Goal: Complete application form

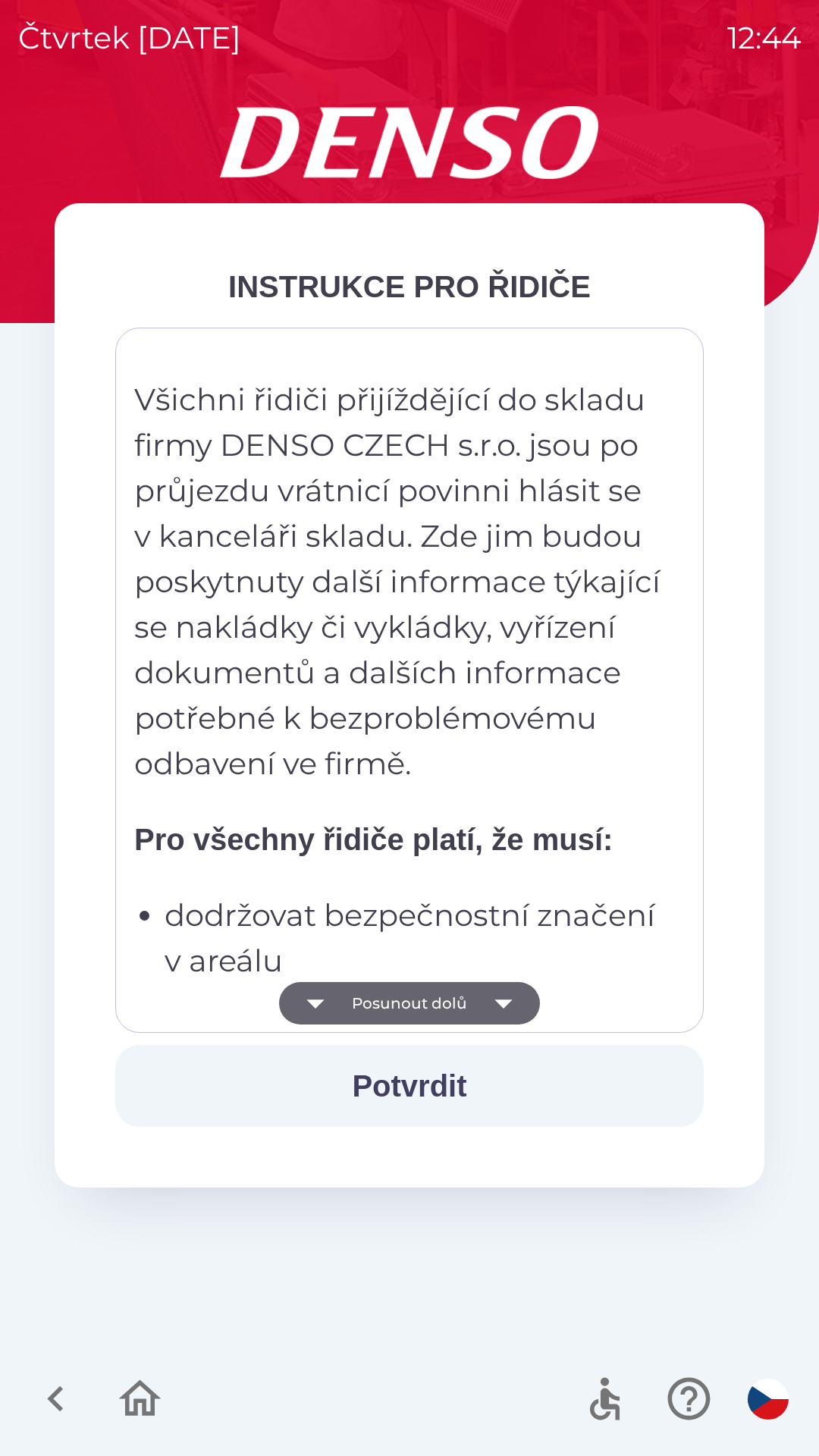
click at [462, 1005] on button "Posunout dolů" at bounding box center [409, 1002] width 261 height 42
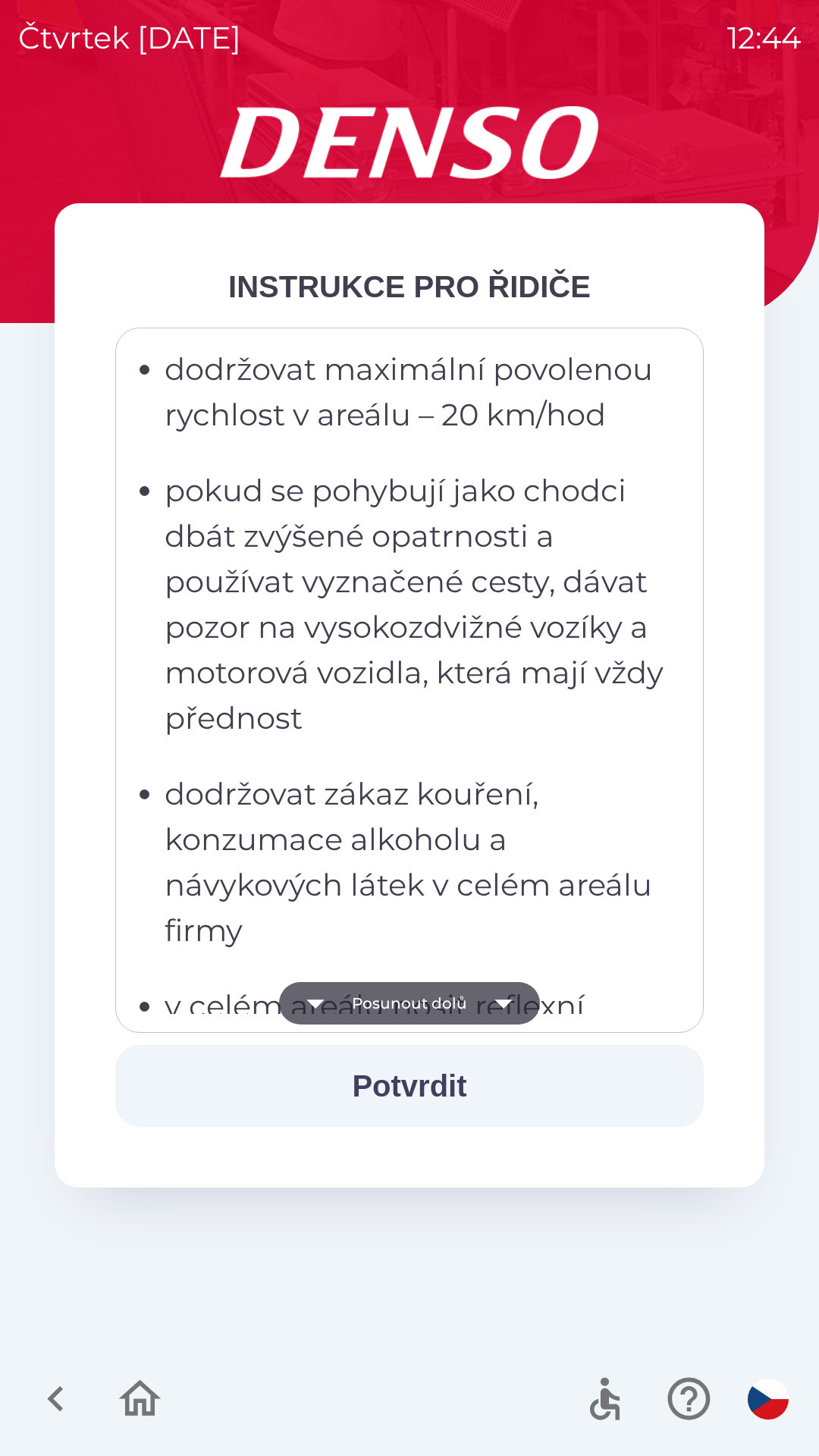
click at [472, 1000] on button "Posunout dolů" at bounding box center [409, 1002] width 261 height 42
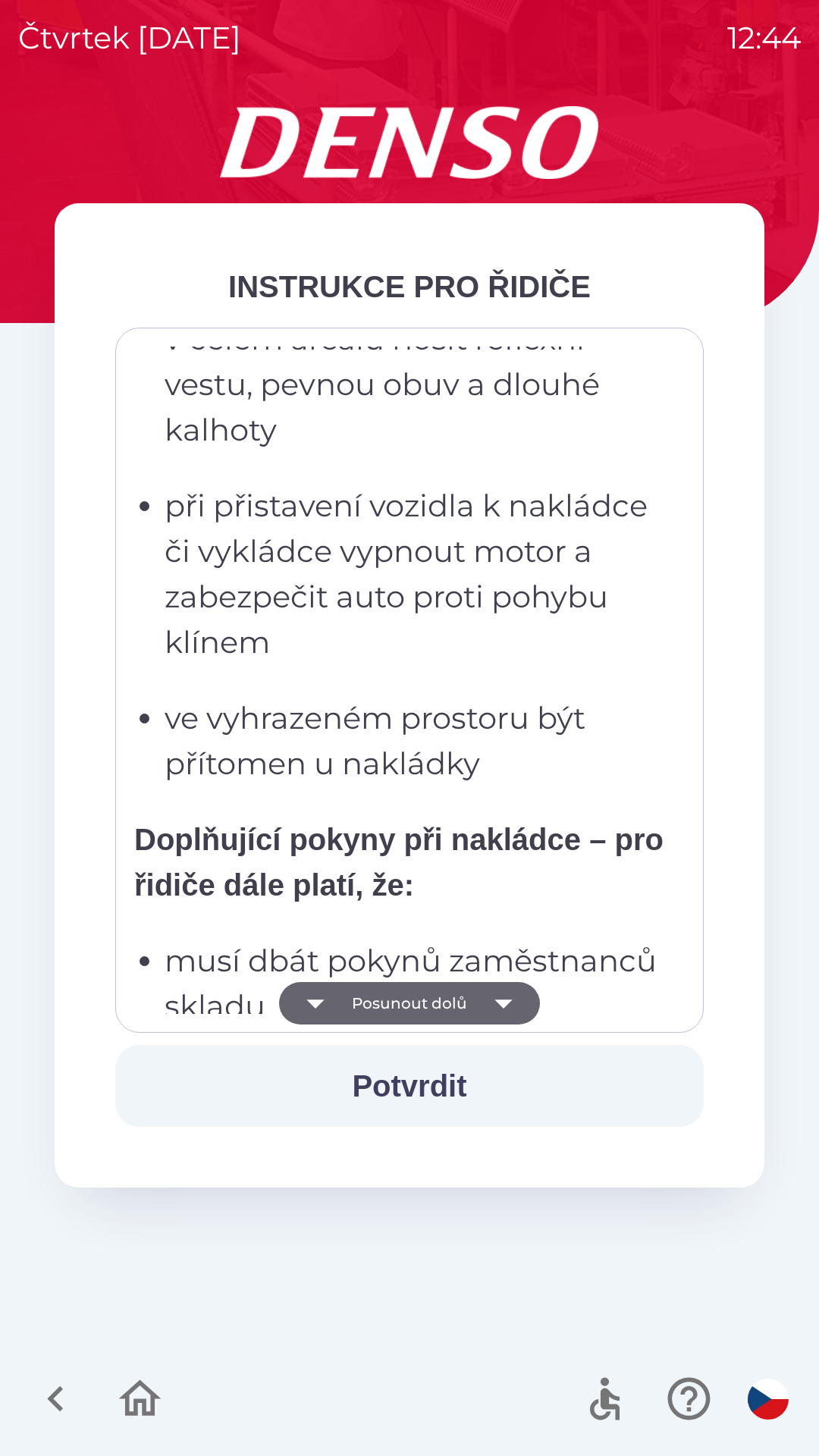
click at [471, 1003] on button "Posunout dolů" at bounding box center [409, 1002] width 261 height 42
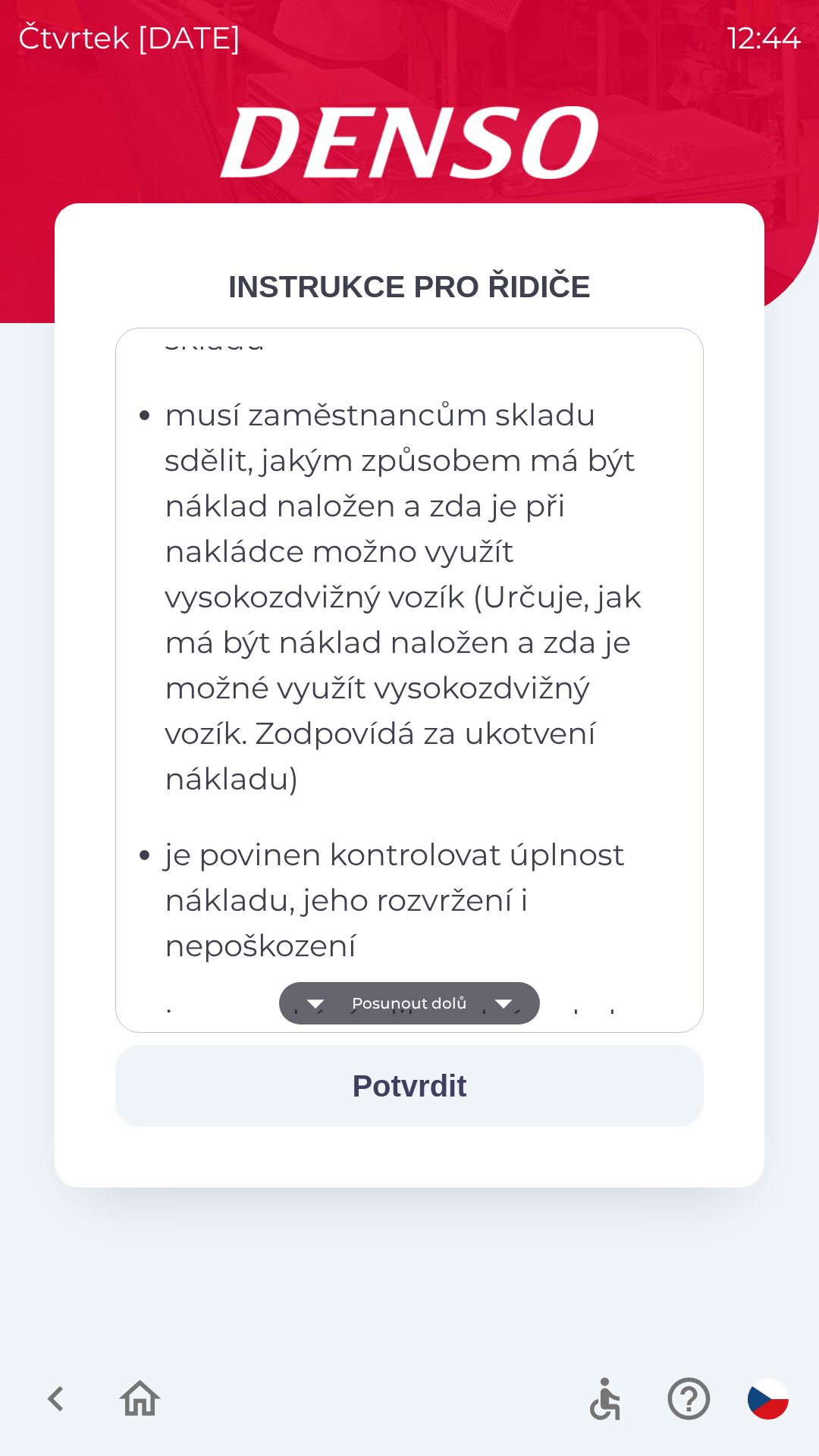
click at [470, 1007] on button "Posunout dolů" at bounding box center [409, 1002] width 261 height 42
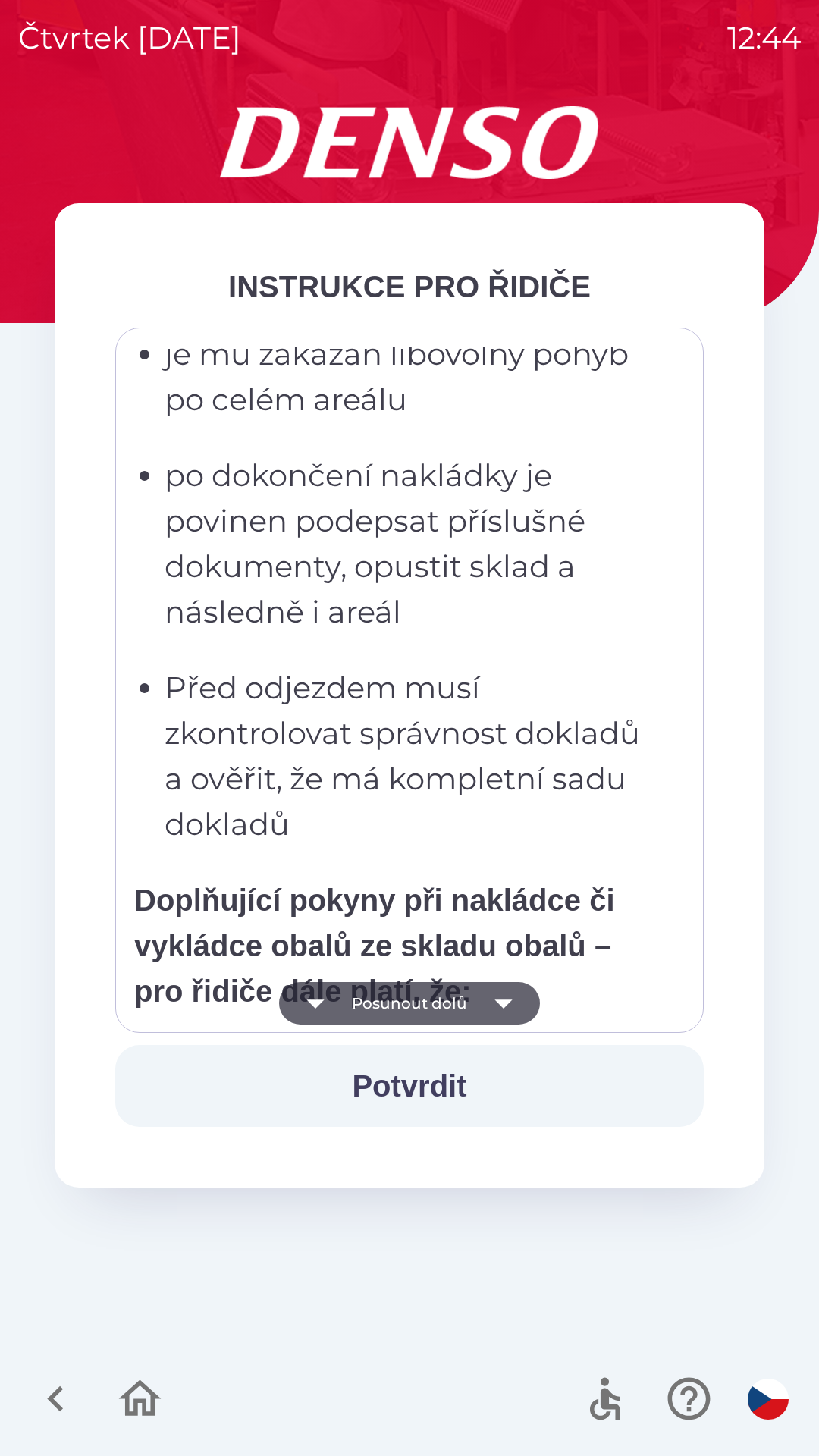
click at [467, 1007] on button "Posunout dolů" at bounding box center [409, 1002] width 261 height 42
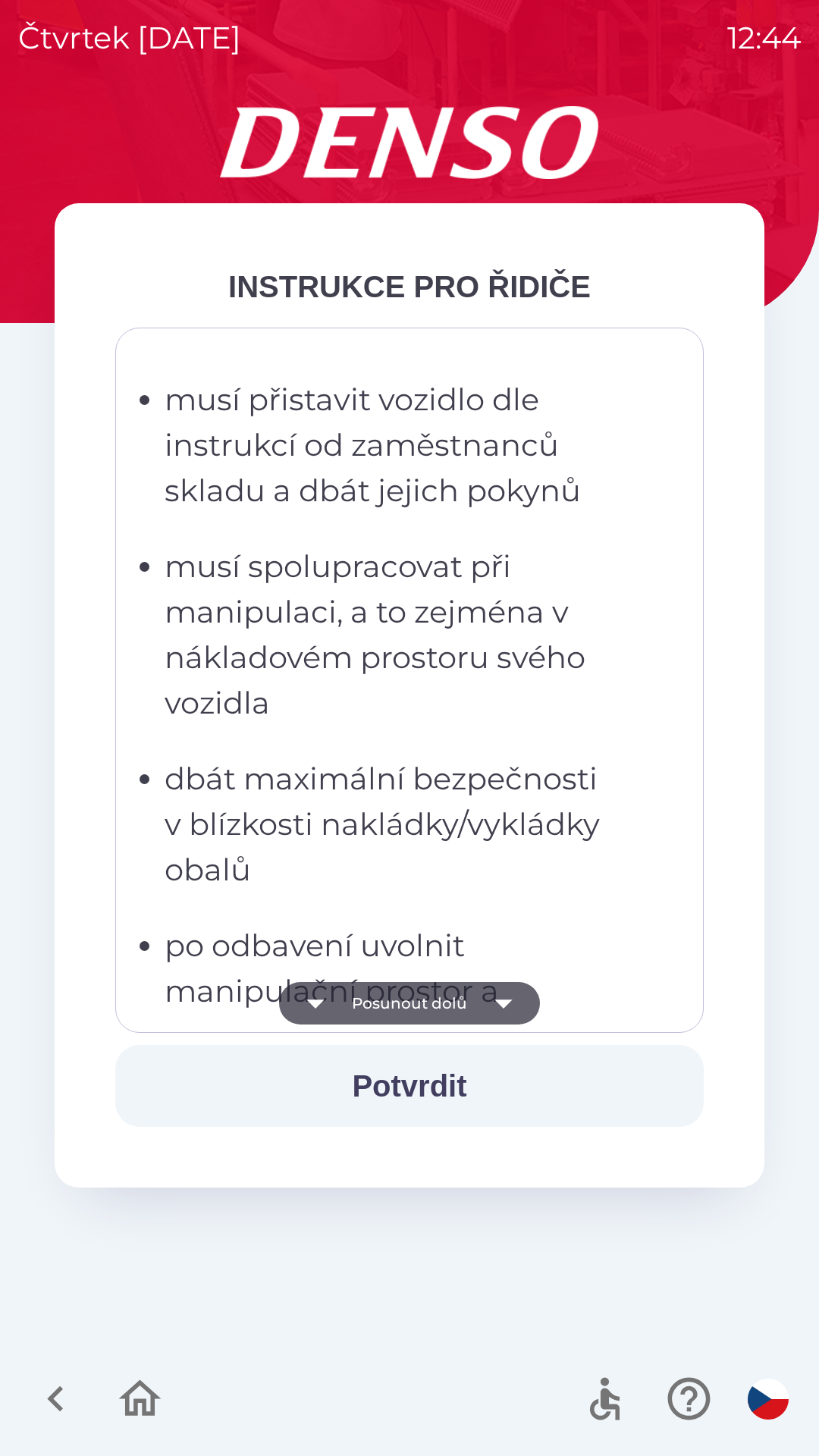
click at [467, 1005] on button "Posunout dolů" at bounding box center [409, 1002] width 261 height 42
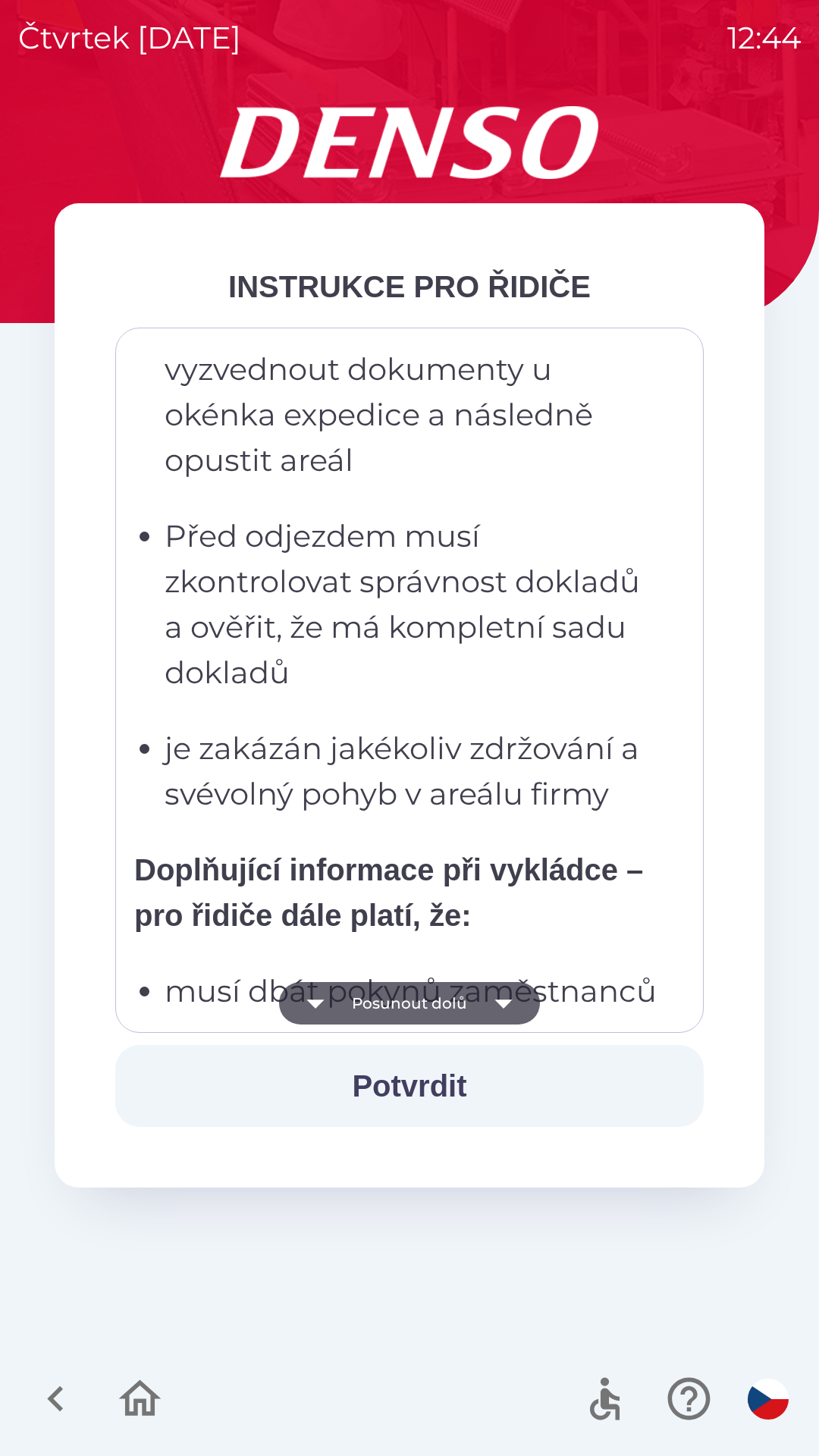
click at [469, 1005] on button "Posunout dolů" at bounding box center [409, 1002] width 261 height 42
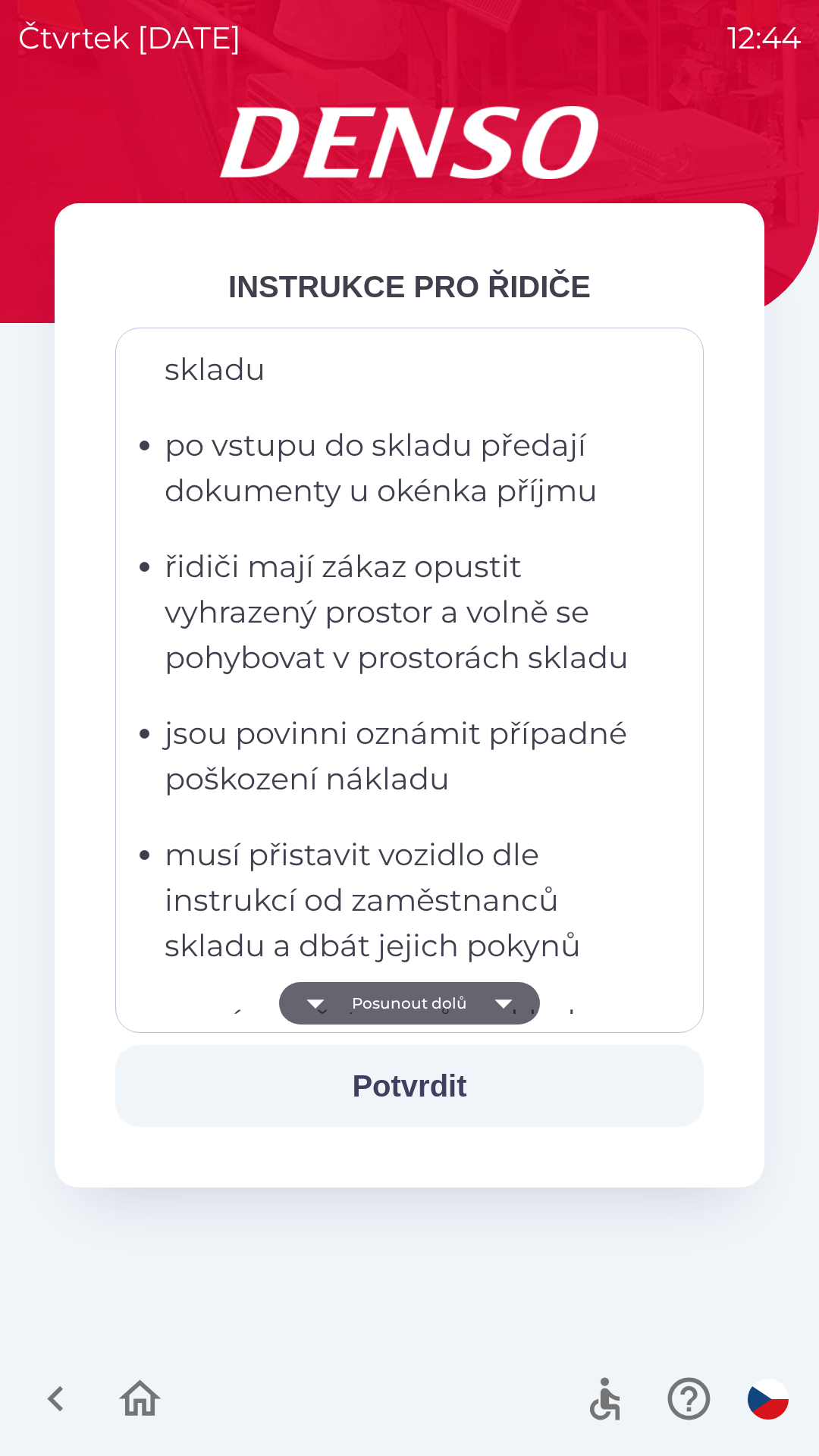
click at [472, 1006] on button "Posunout dolů" at bounding box center [409, 1002] width 261 height 42
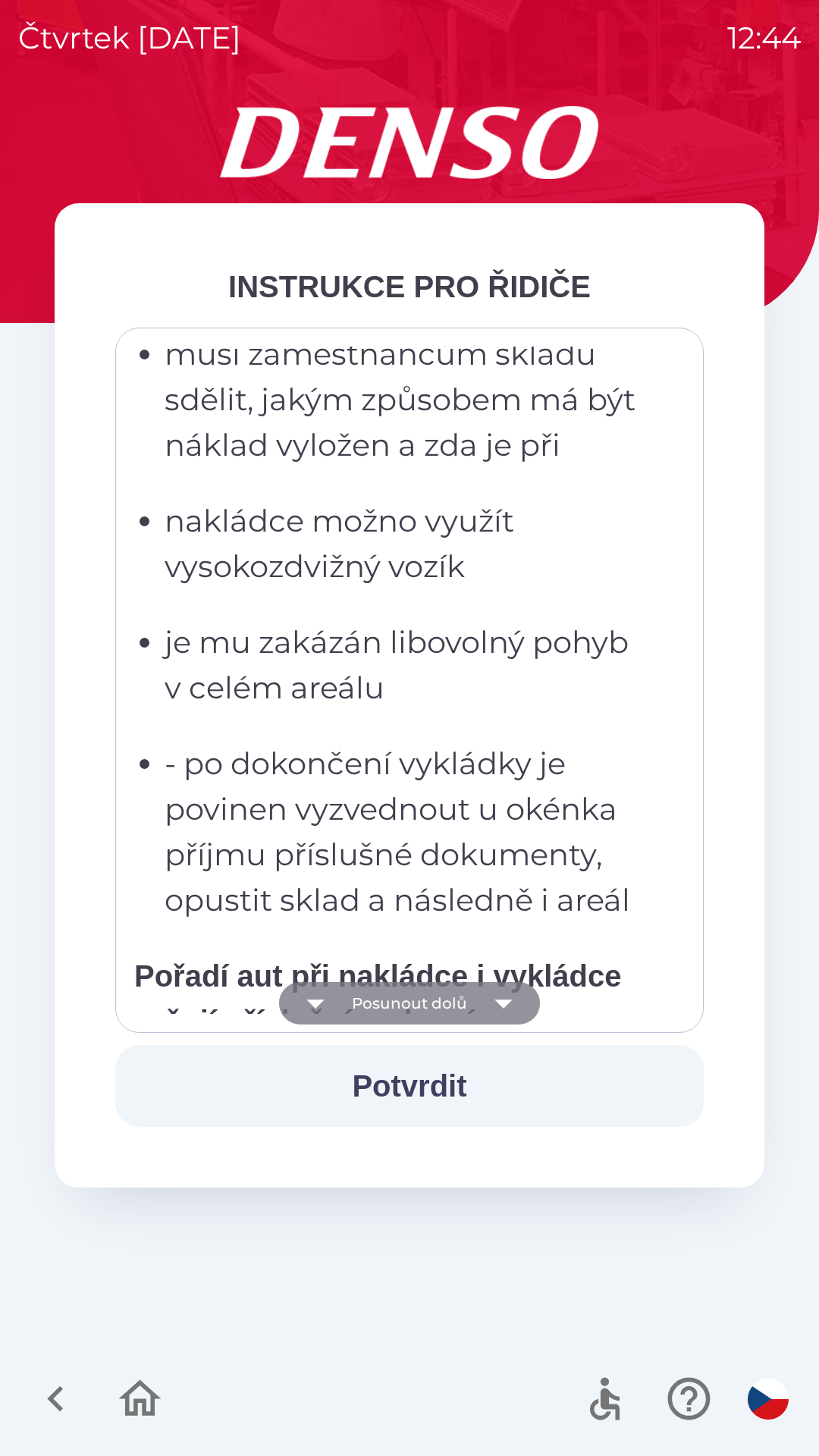
click at [475, 1004] on button "Posunout dolů" at bounding box center [409, 1002] width 261 height 42
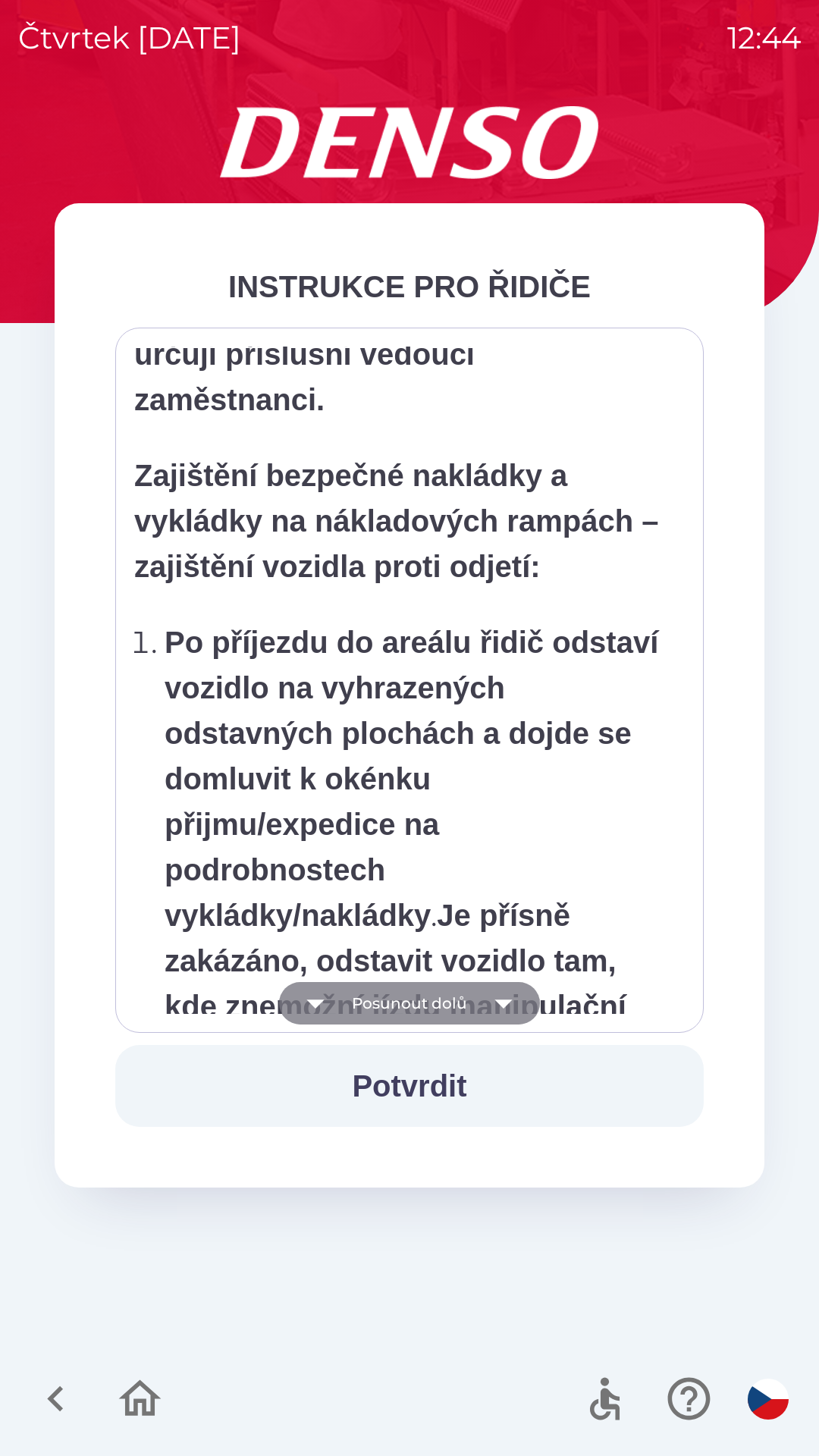
click at [475, 1000] on button "Posunout dolů" at bounding box center [409, 1002] width 261 height 42
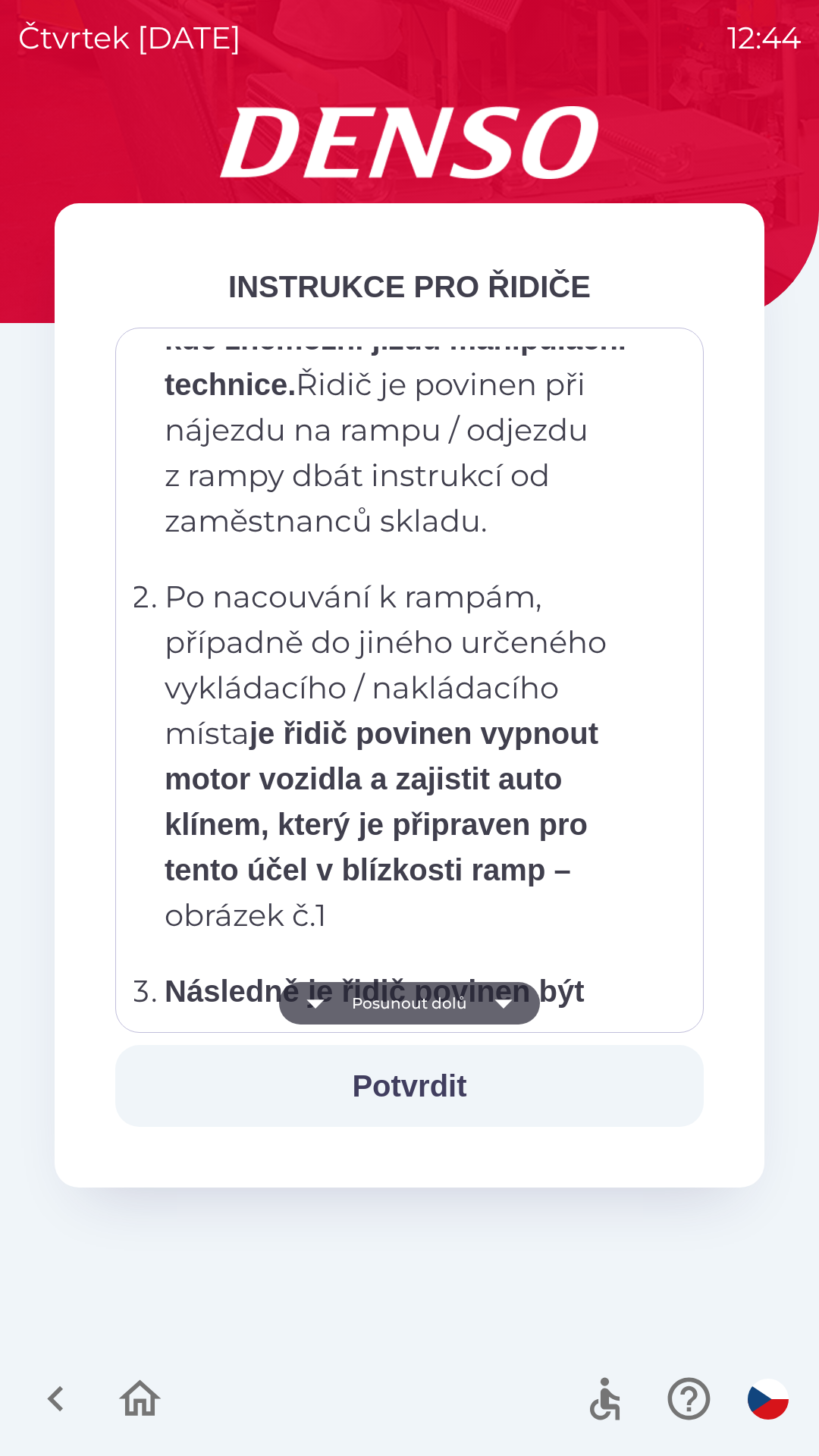
click at [470, 1003] on button "Posunout dolů" at bounding box center [409, 1002] width 261 height 42
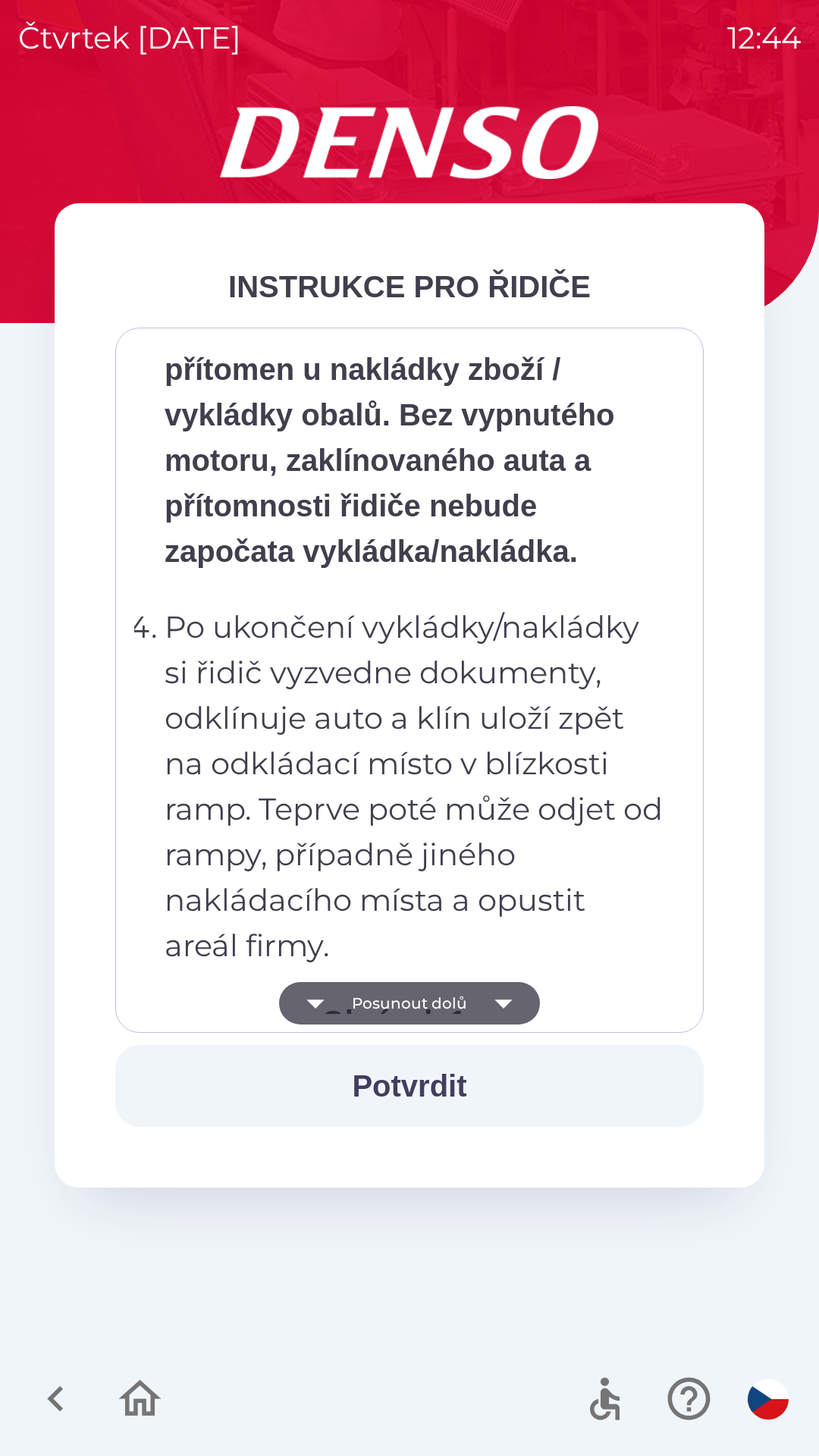
click at [461, 999] on button "Posunout dolů" at bounding box center [409, 1002] width 261 height 42
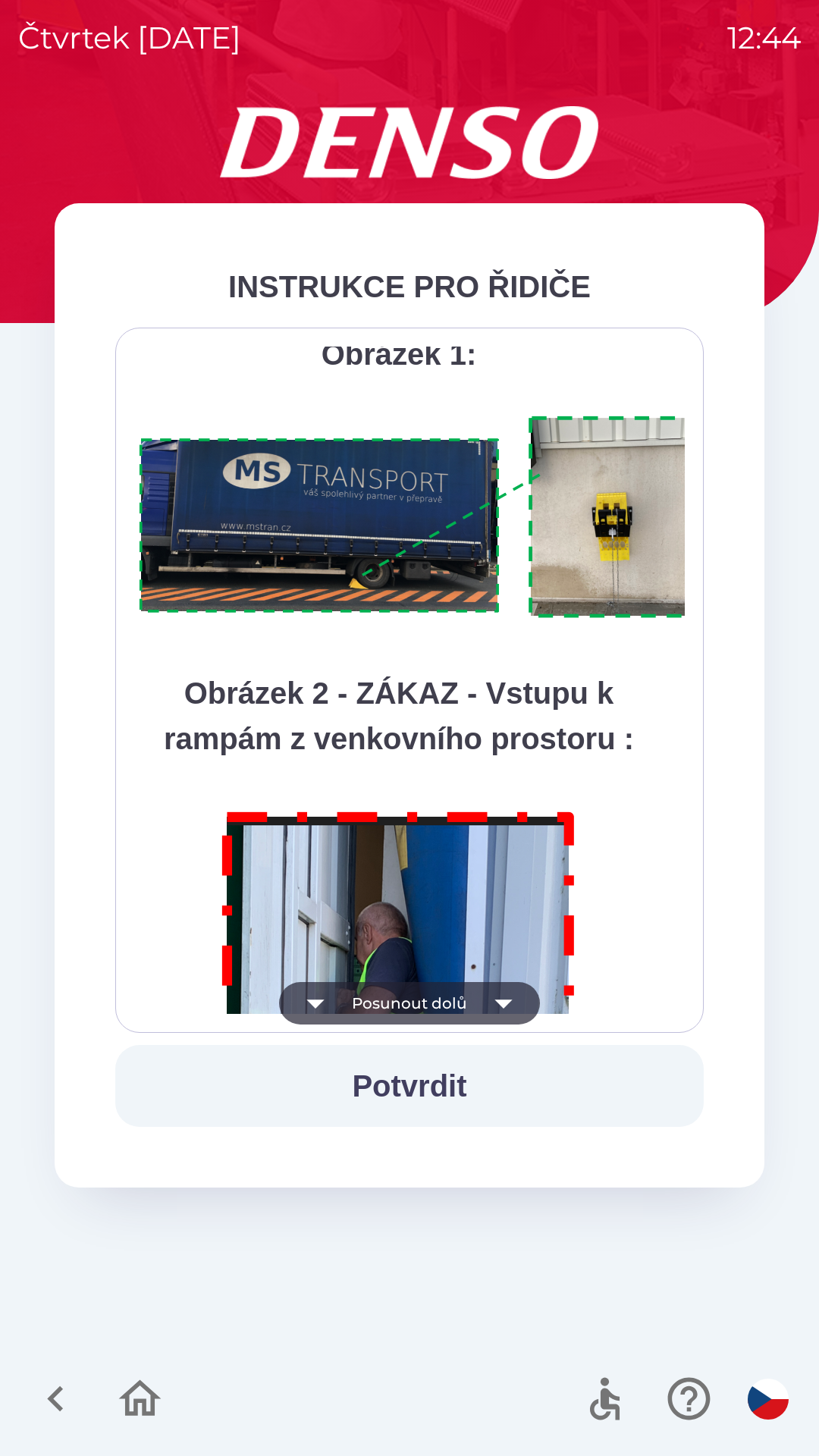
click at [459, 1008] on button "Posunout dolů" at bounding box center [409, 1002] width 261 height 42
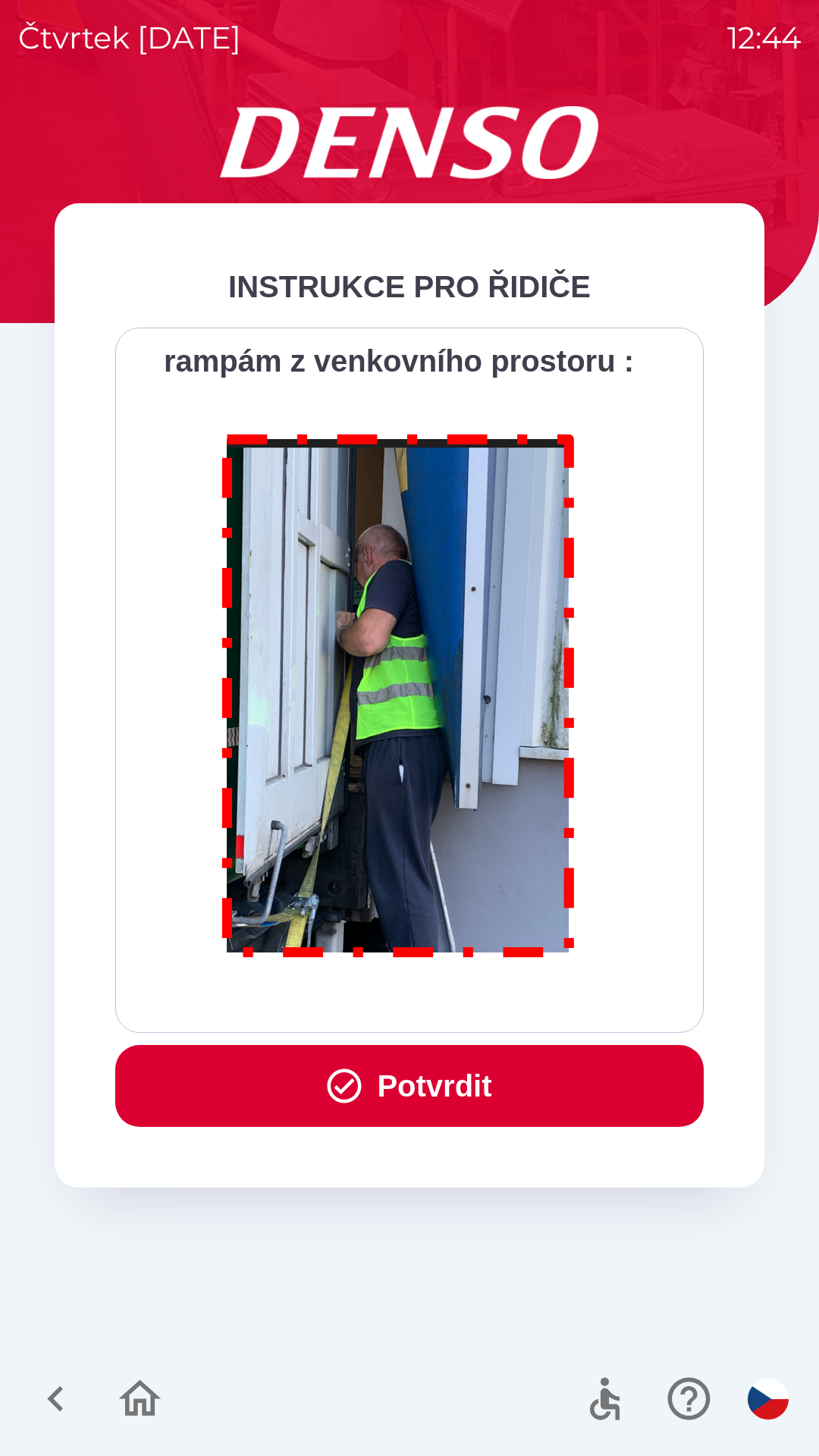
click at [461, 1000] on div "Všichni řidiči přijíždějící do skladu firmy DENSO CZECH s.r.o. jsou po průjezdu…" at bounding box center [410, 680] width 551 height 667
click at [451, 1083] on button "Potvrdit" at bounding box center [410, 1086] width 589 height 82
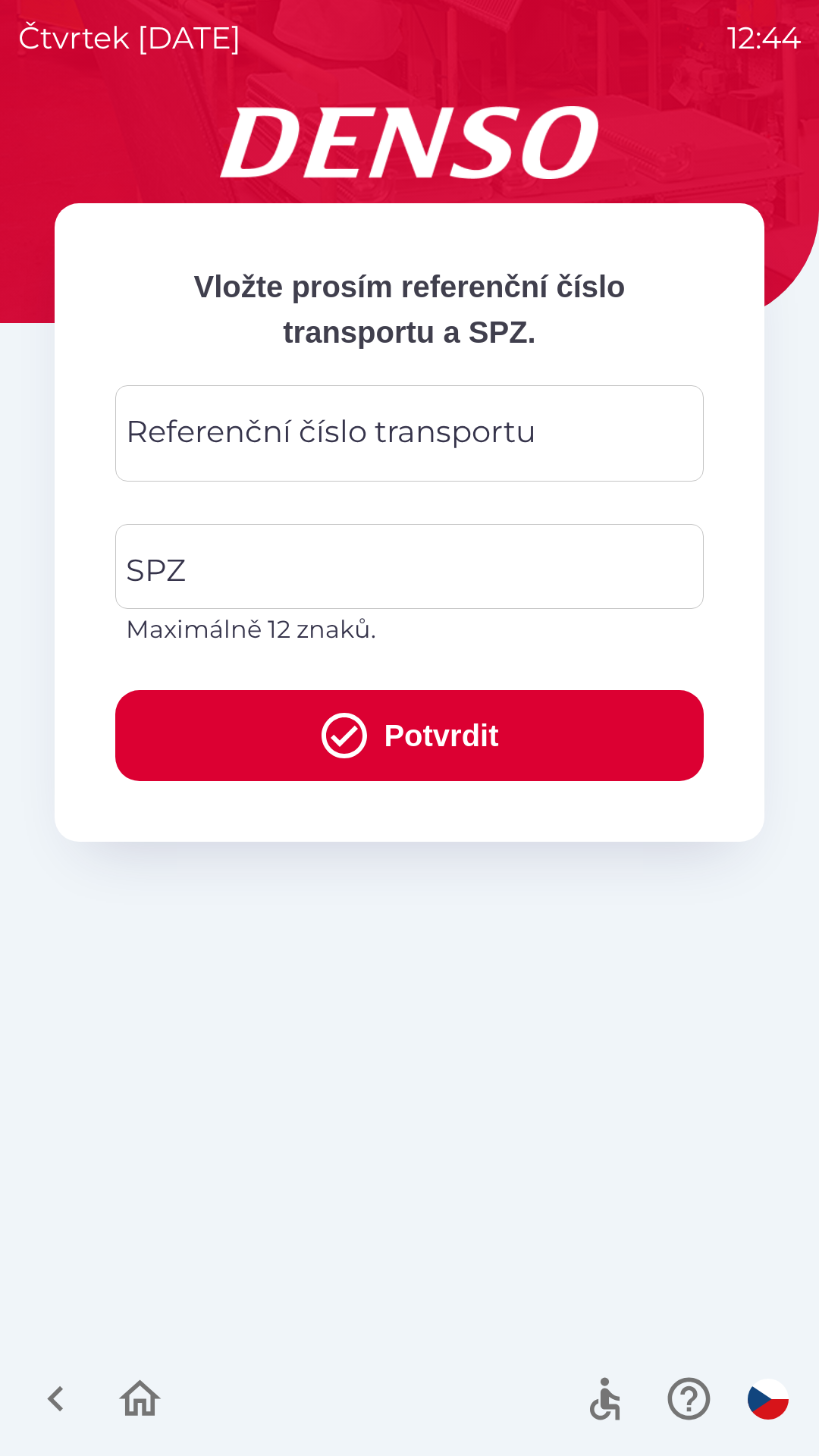
click at [407, 451] on div "Referenční číslo transportu Referenční číslo transportu" at bounding box center [410, 433] width 589 height 96
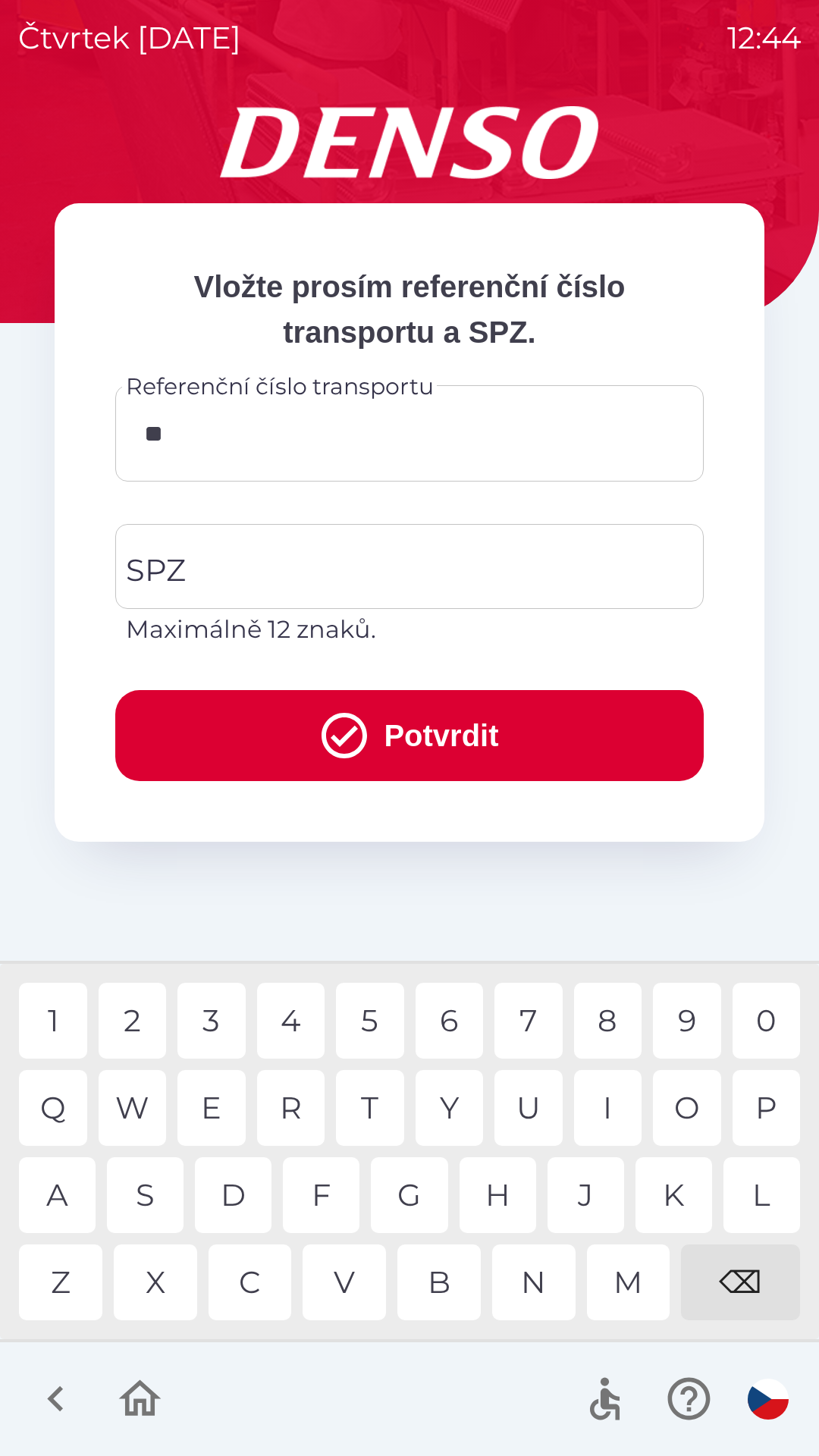
click at [423, 1212] on div "G" at bounding box center [409, 1195] width 77 height 76
click at [164, 1205] on div "S" at bounding box center [145, 1195] width 77 height 76
click at [535, 1106] on div "U" at bounding box center [529, 1108] width 69 height 76
click at [537, 1023] on div "7" at bounding box center [529, 1020] width 69 height 76
click at [769, 1023] on div "0" at bounding box center [767, 1020] width 69 height 76
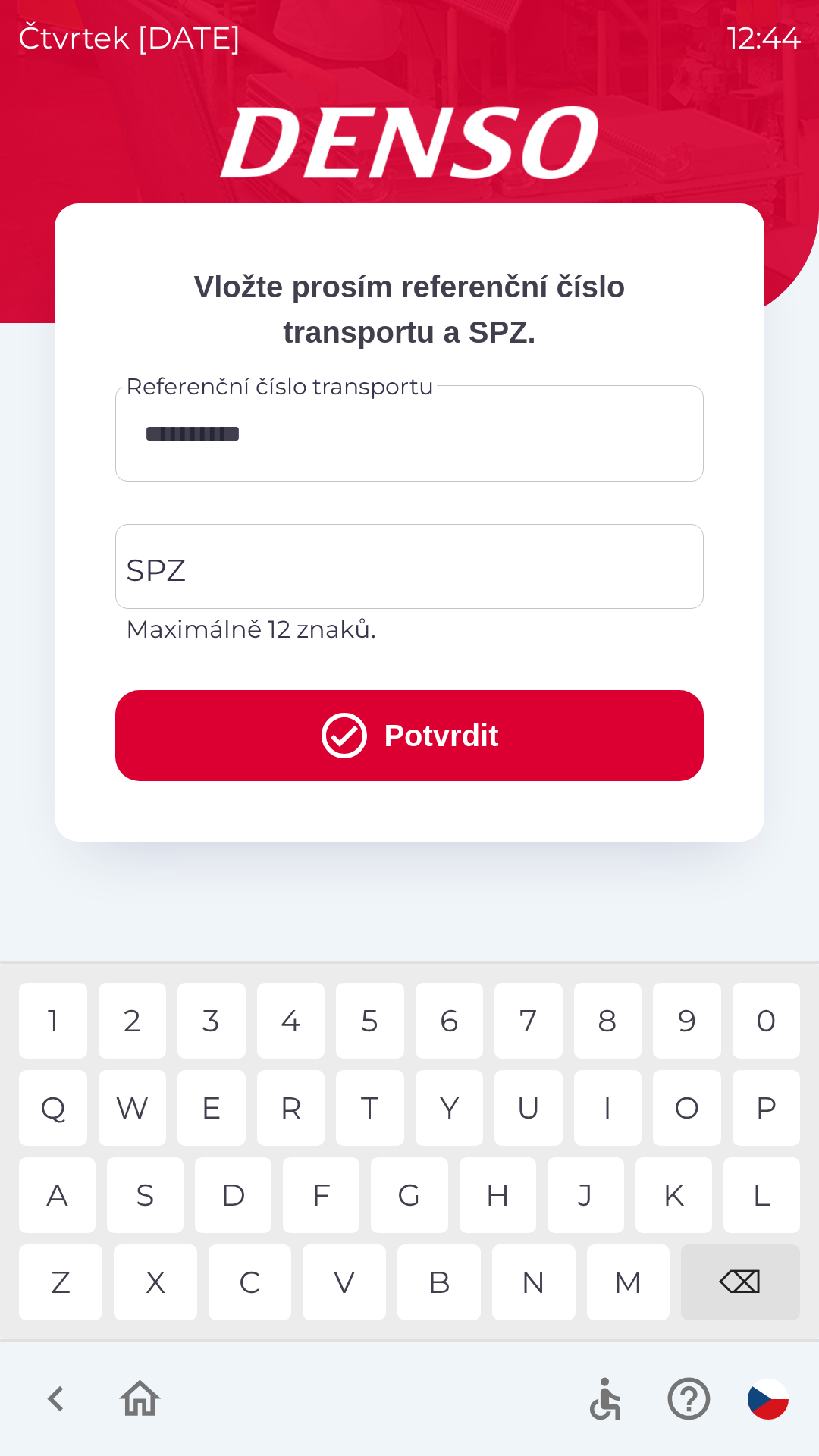
click at [223, 1025] on div "3" at bounding box center [212, 1020] width 69 height 76
type input "**********"
click at [352, 581] on input "SPZ" at bounding box center [399, 566] width 553 height 71
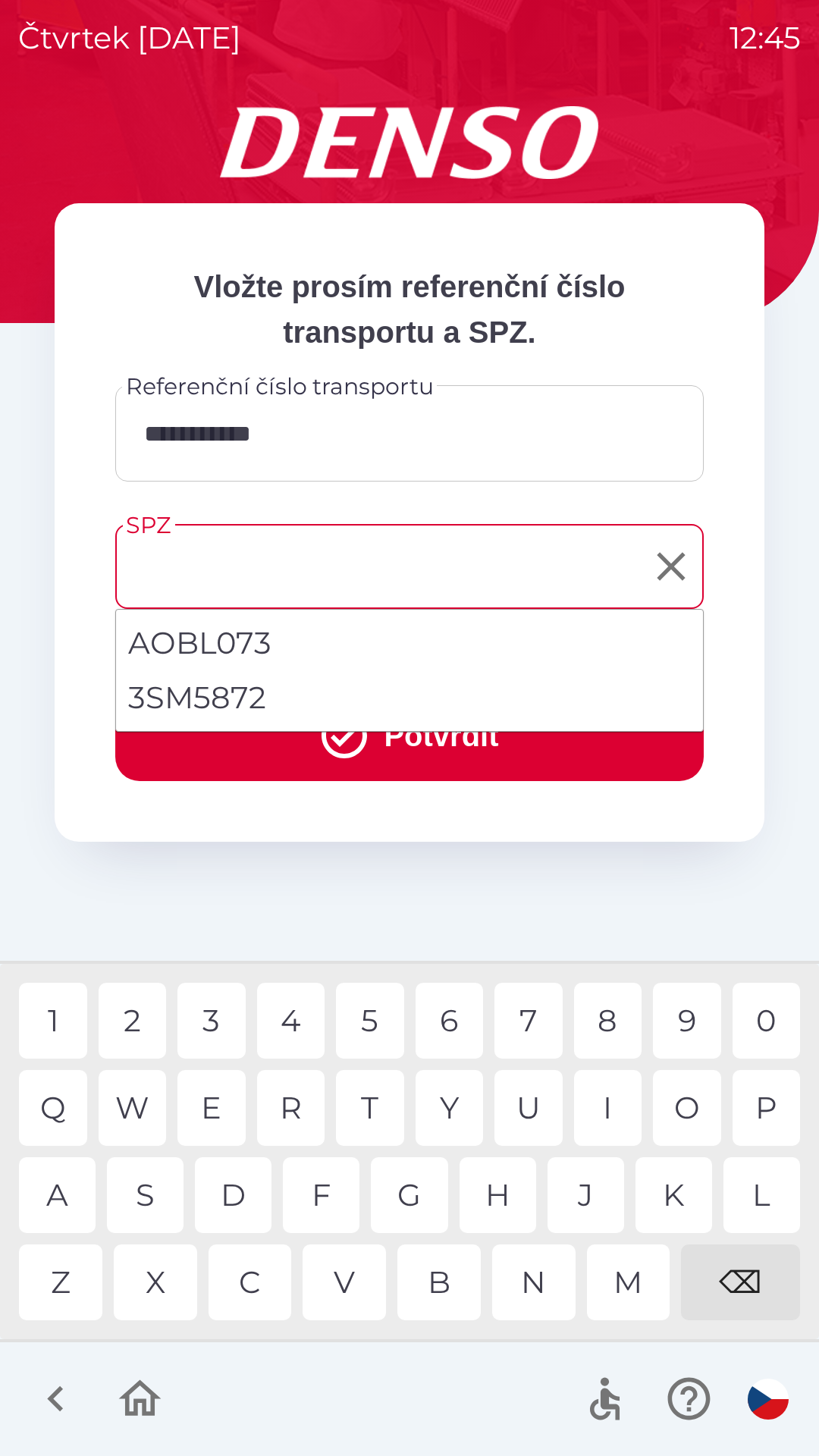
click at [225, 700] on li "3SM5872" at bounding box center [410, 698] width 587 height 55
type input "*******"
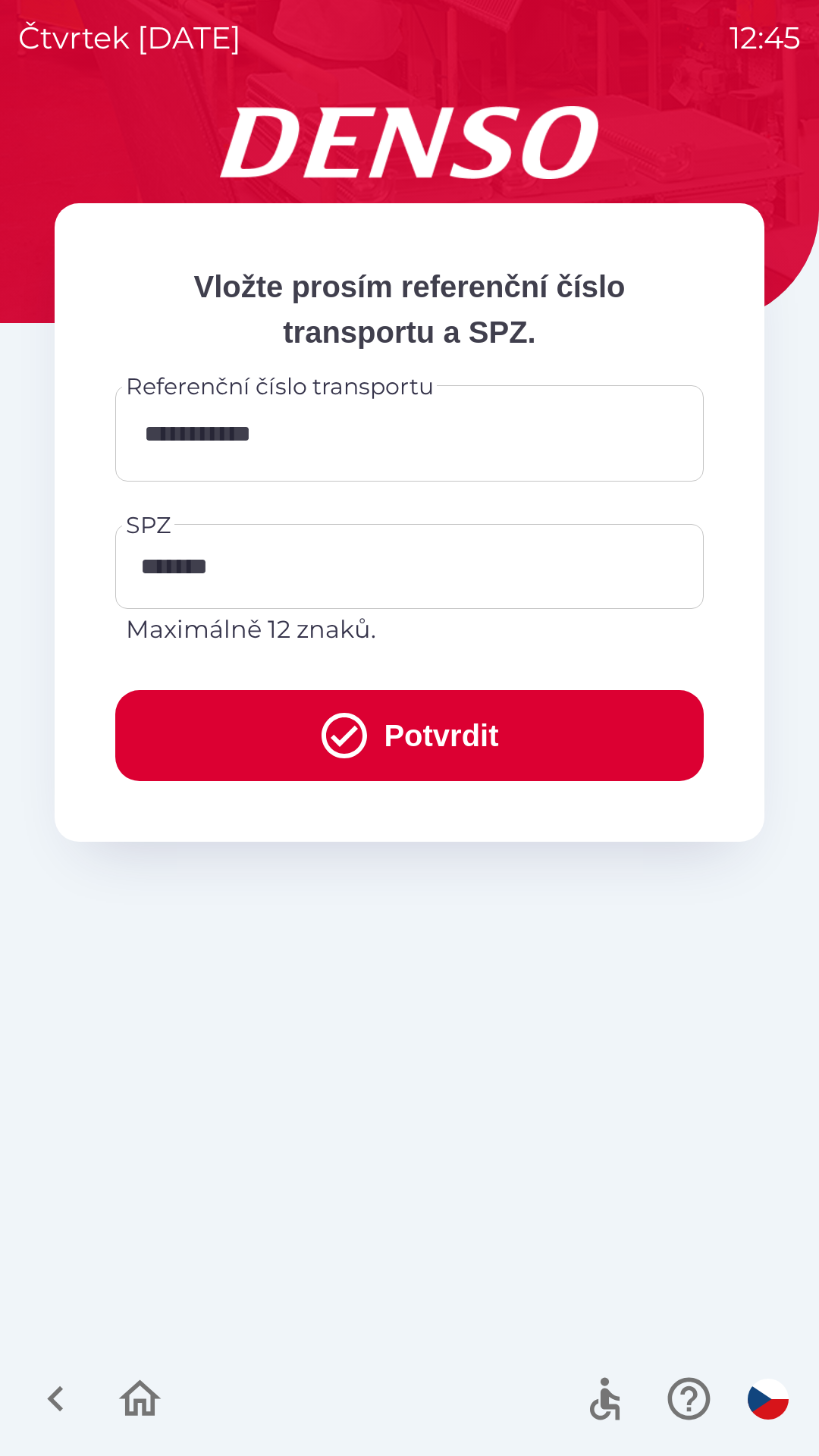
click at [436, 738] on button "Potvrdit" at bounding box center [410, 735] width 589 height 91
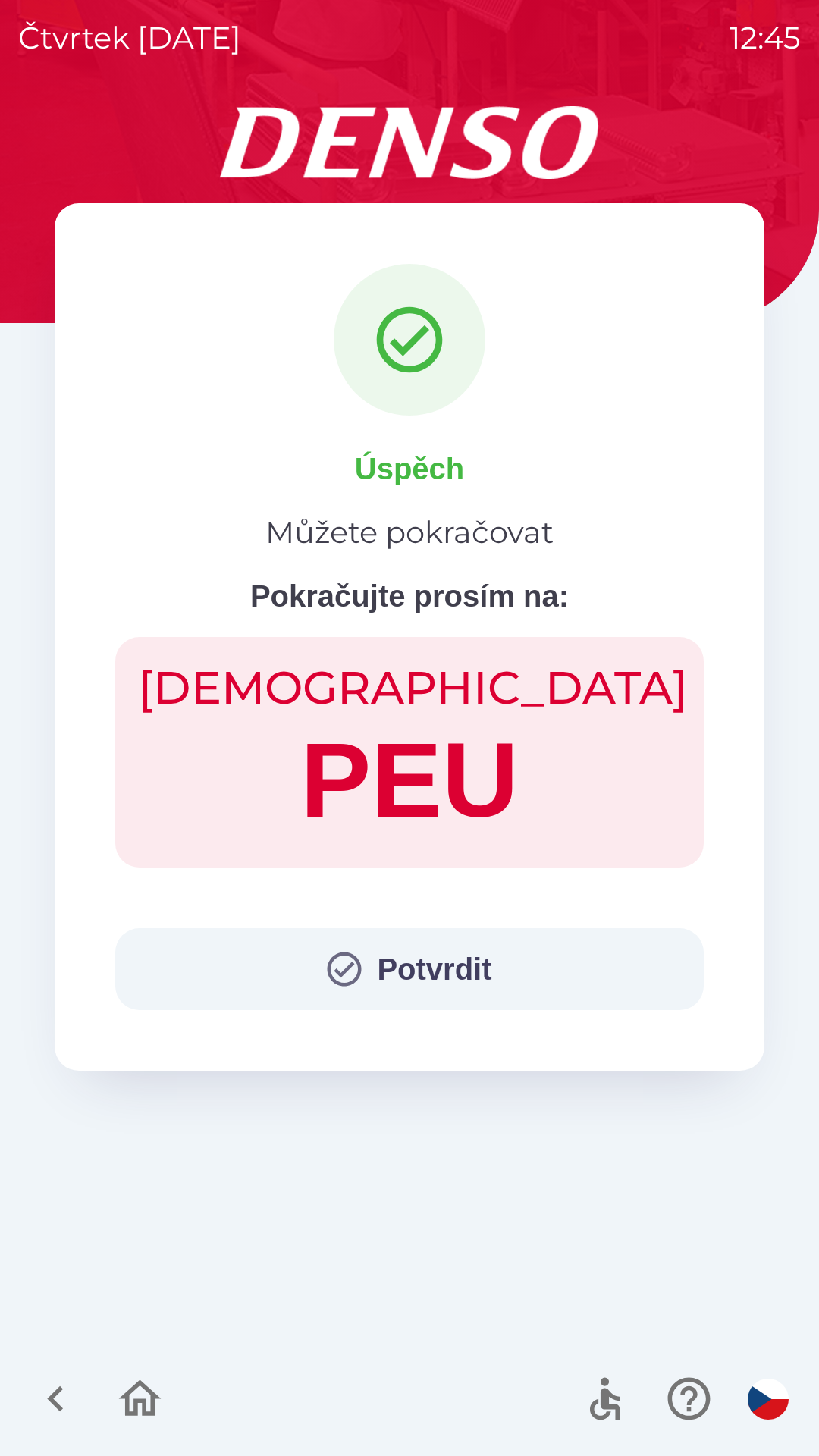
click at [442, 981] on button "Potvrdit" at bounding box center [410, 968] width 589 height 82
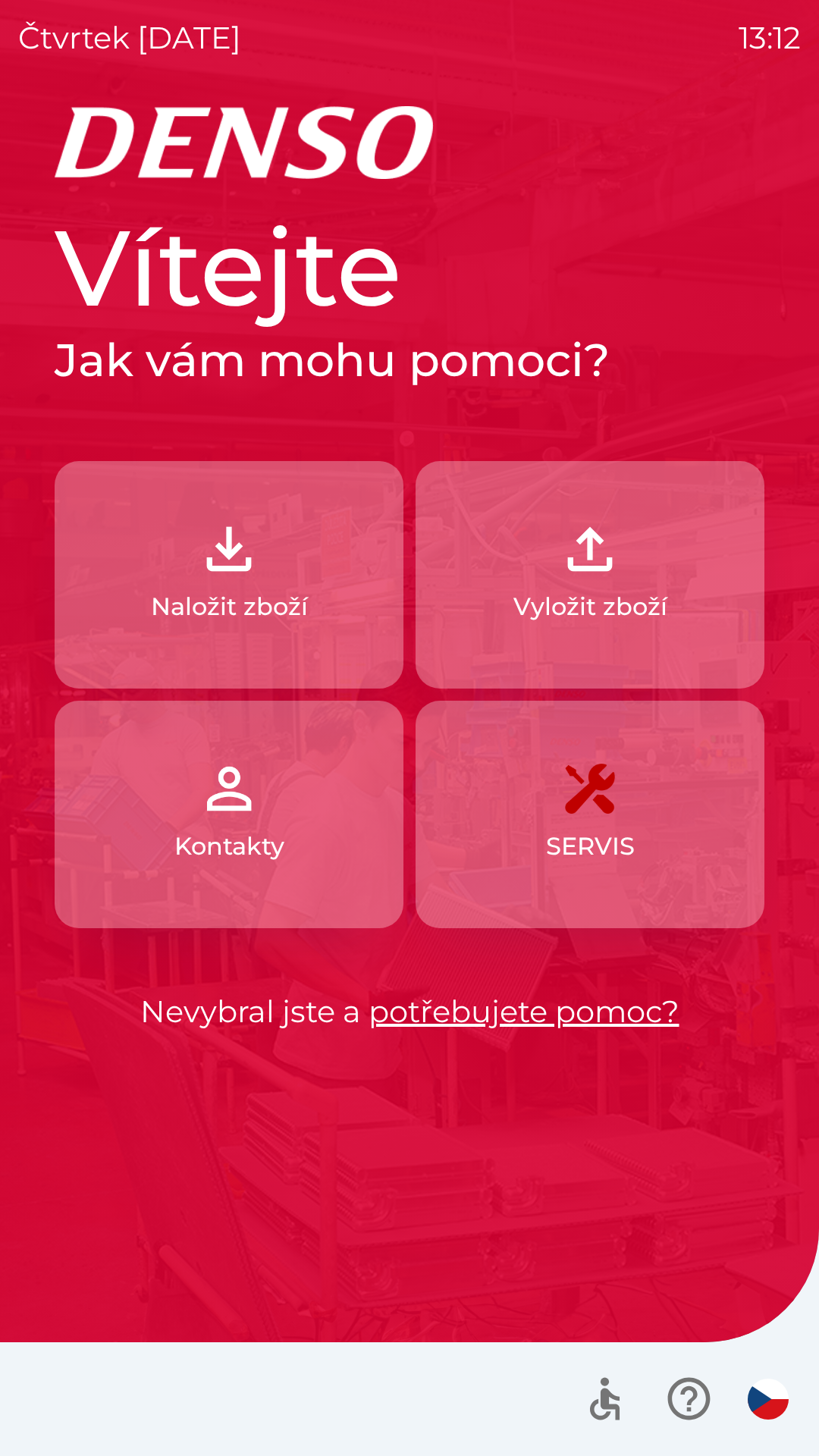
click at [296, 582] on button "Naložit zboží" at bounding box center [229, 574] width 349 height 227
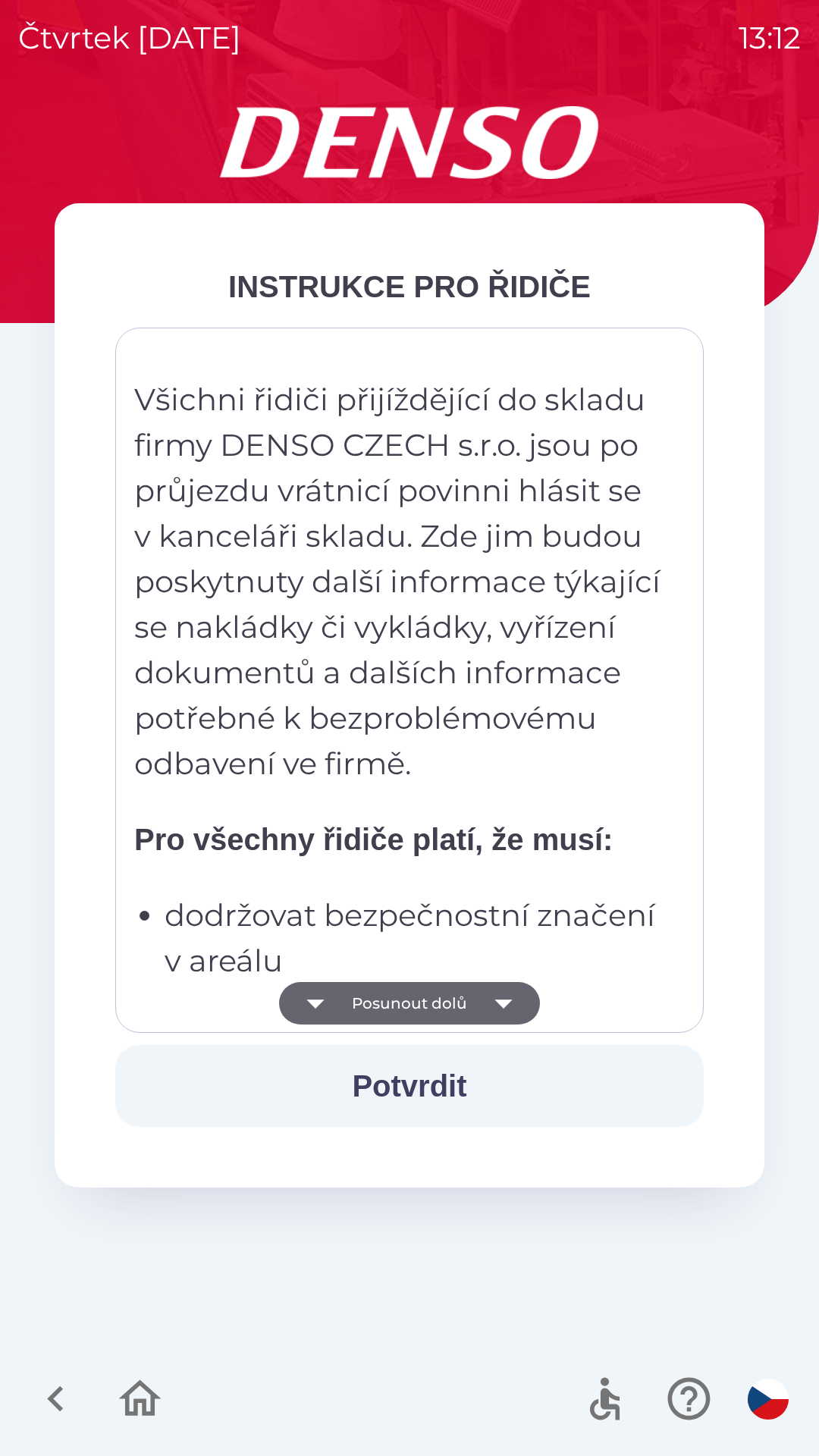
click at [462, 1008] on button "Posunout dolů" at bounding box center [409, 1002] width 261 height 42
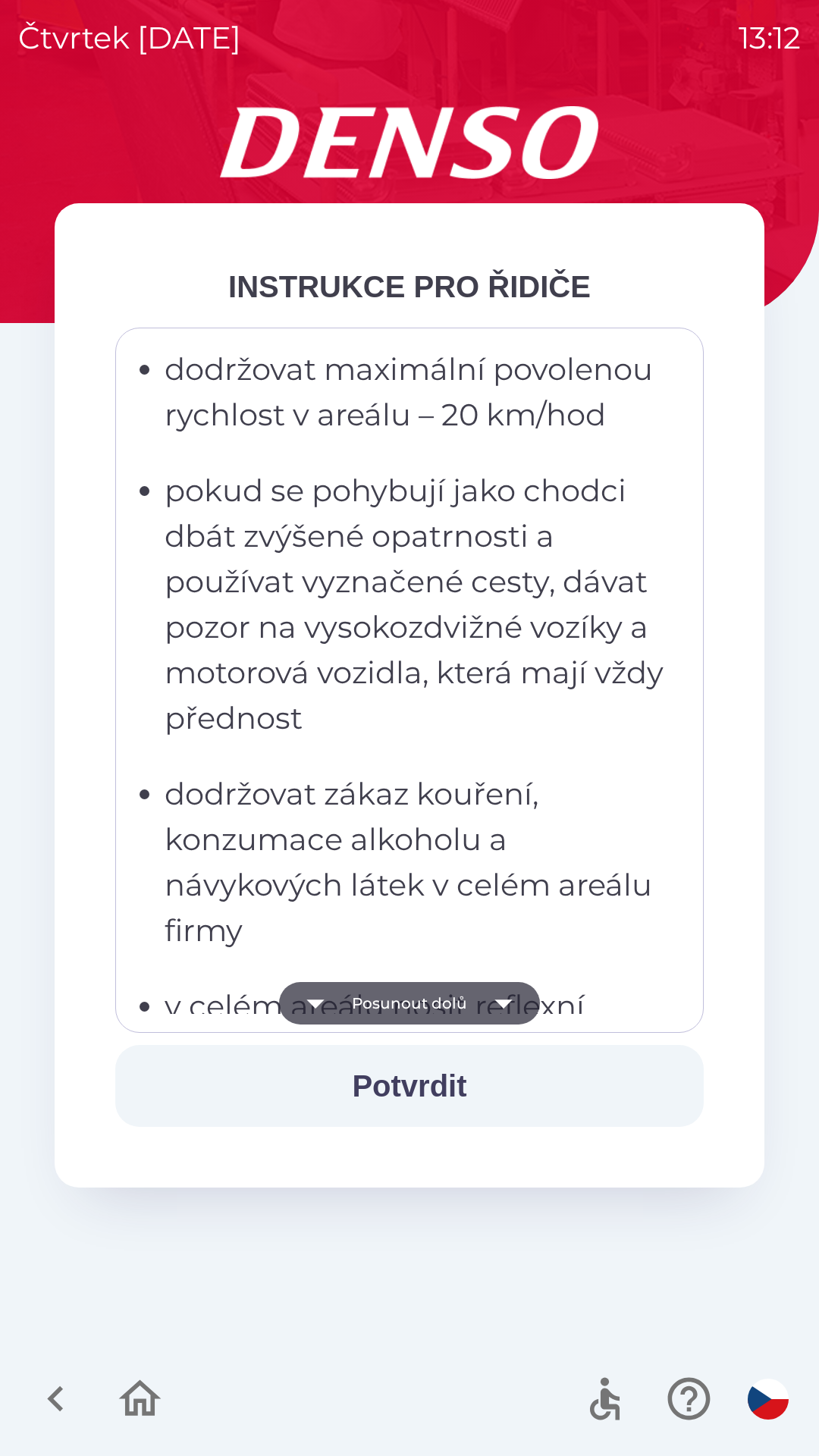
click at [486, 1009] on icon "button" at bounding box center [503, 1002] width 42 height 42
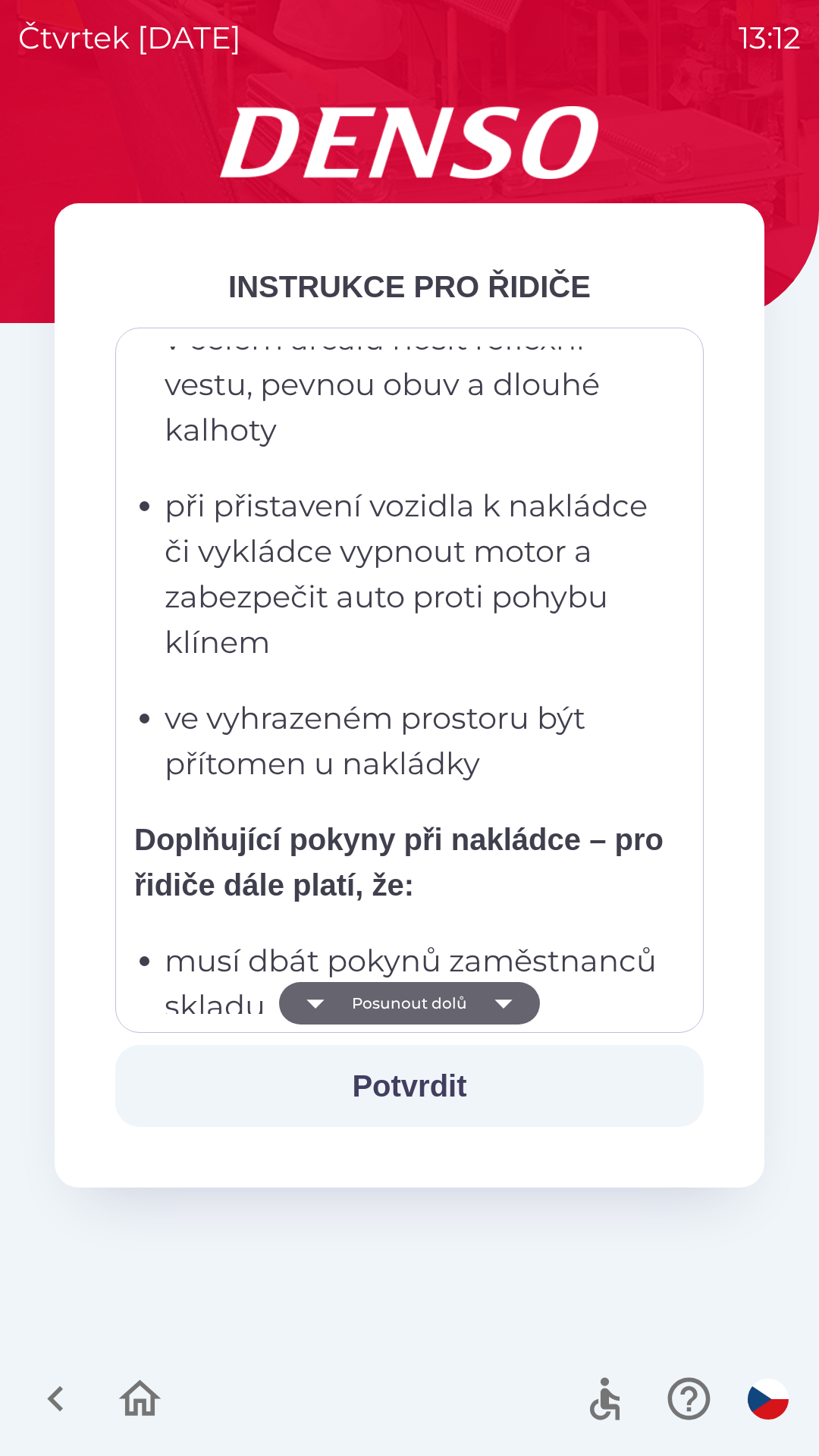
click at [511, 991] on icon "button" at bounding box center [503, 1002] width 42 height 42
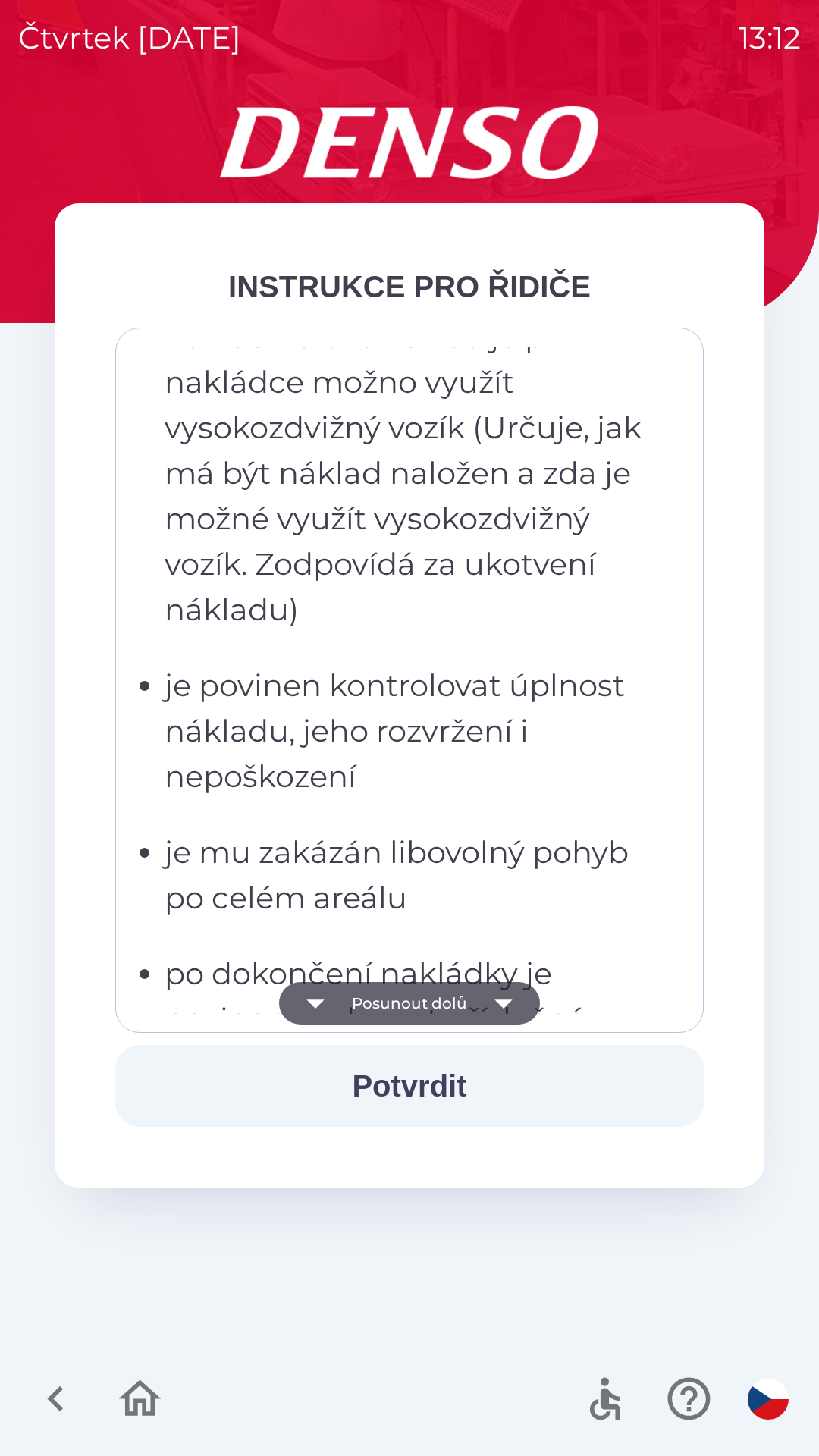
click at [505, 1004] on icon "button" at bounding box center [503, 1004] width 17 height 9
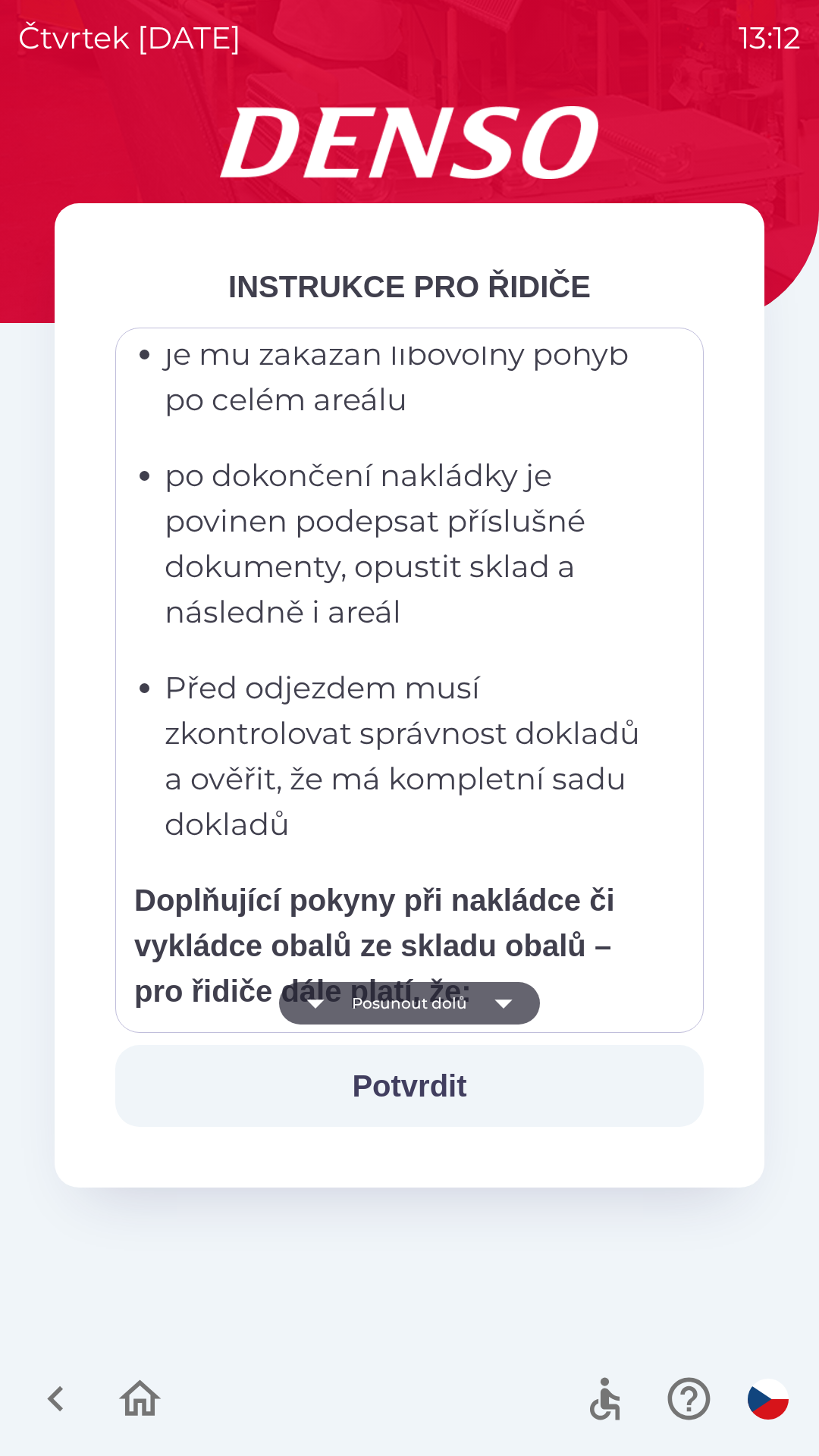
click at [503, 1012] on icon "button" at bounding box center [503, 1002] width 42 height 42
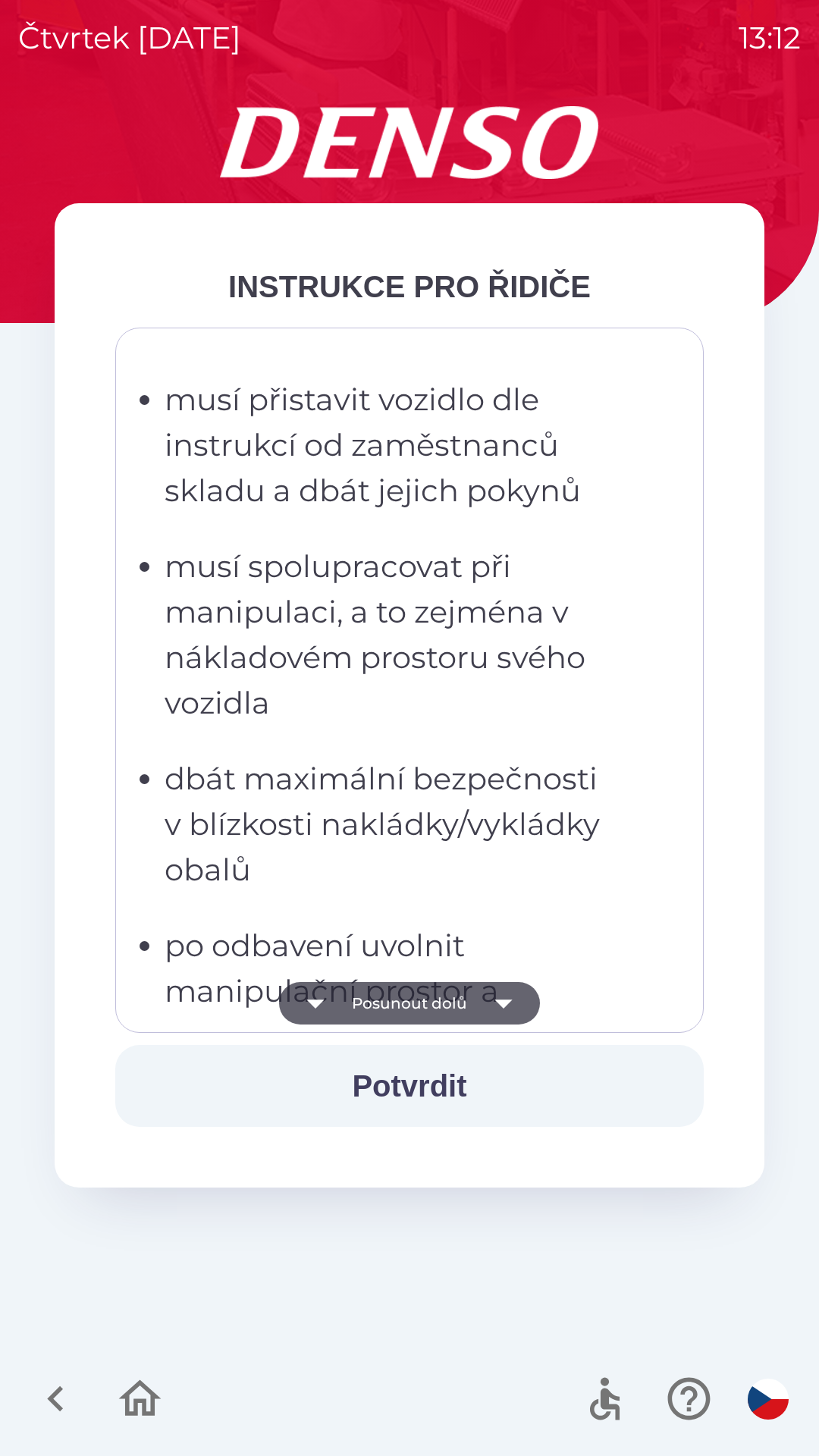
click at [508, 1019] on icon "button" at bounding box center [503, 1002] width 42 height 42
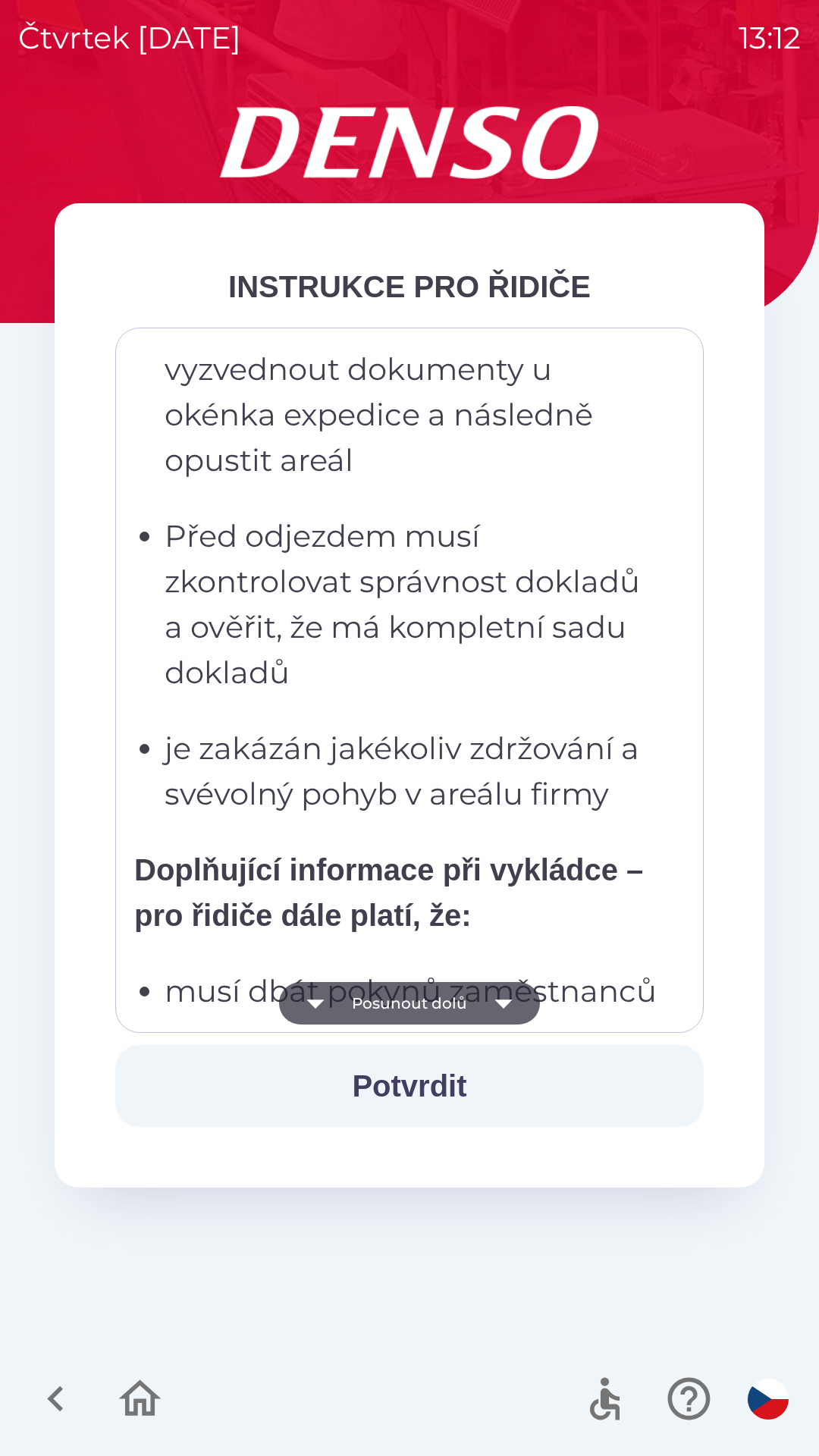
click at [509, 1016] on icon "button" at bounding box center [503, 1002] width 42 height 42
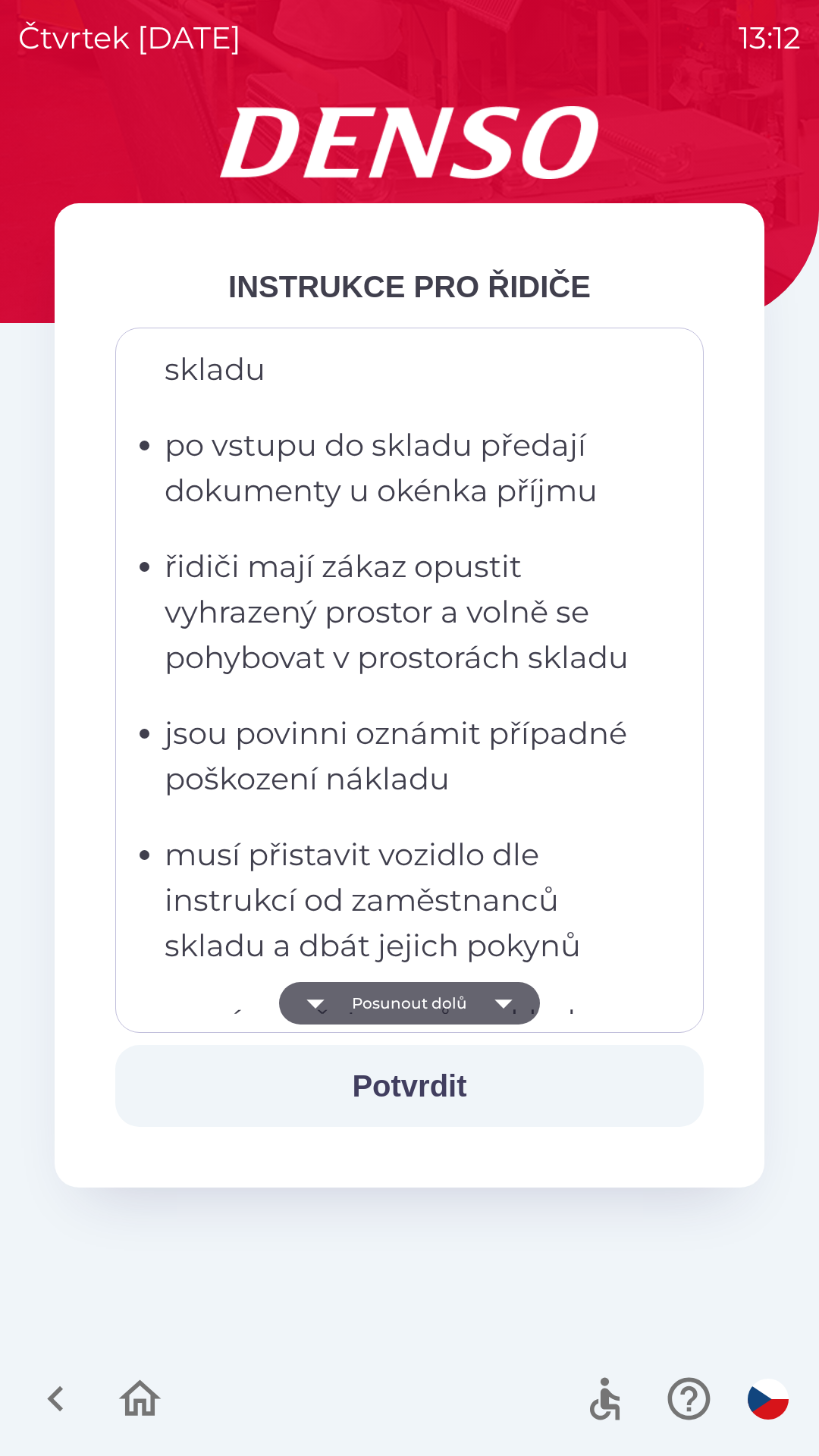
click at [496, 1010] on icon "button" at bounding box center [503, 1002] width 42 height 42
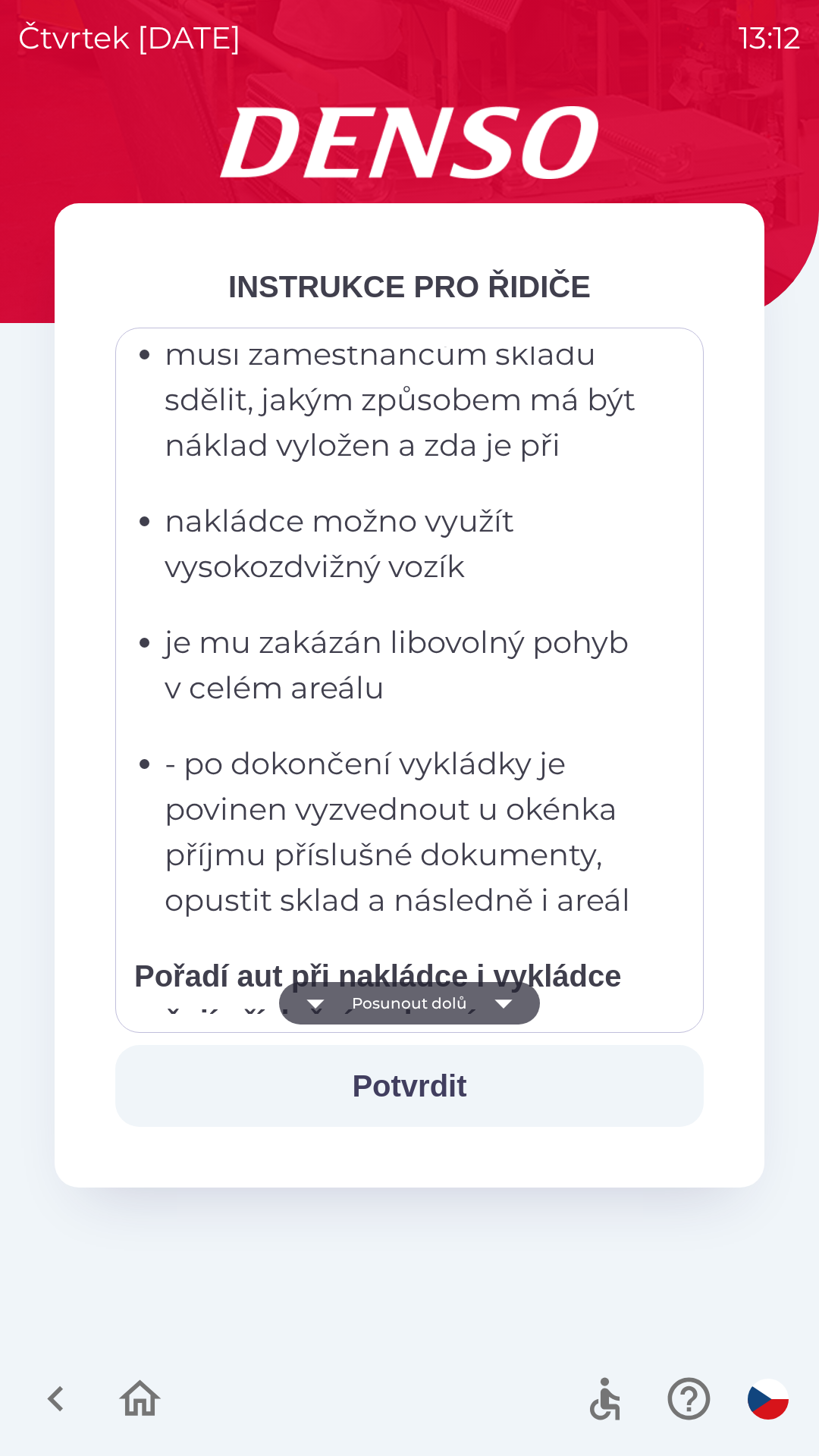
click at [480, 1012] on button "Posunout dolů" at bounding box center [409, 1002] width 261 height 42
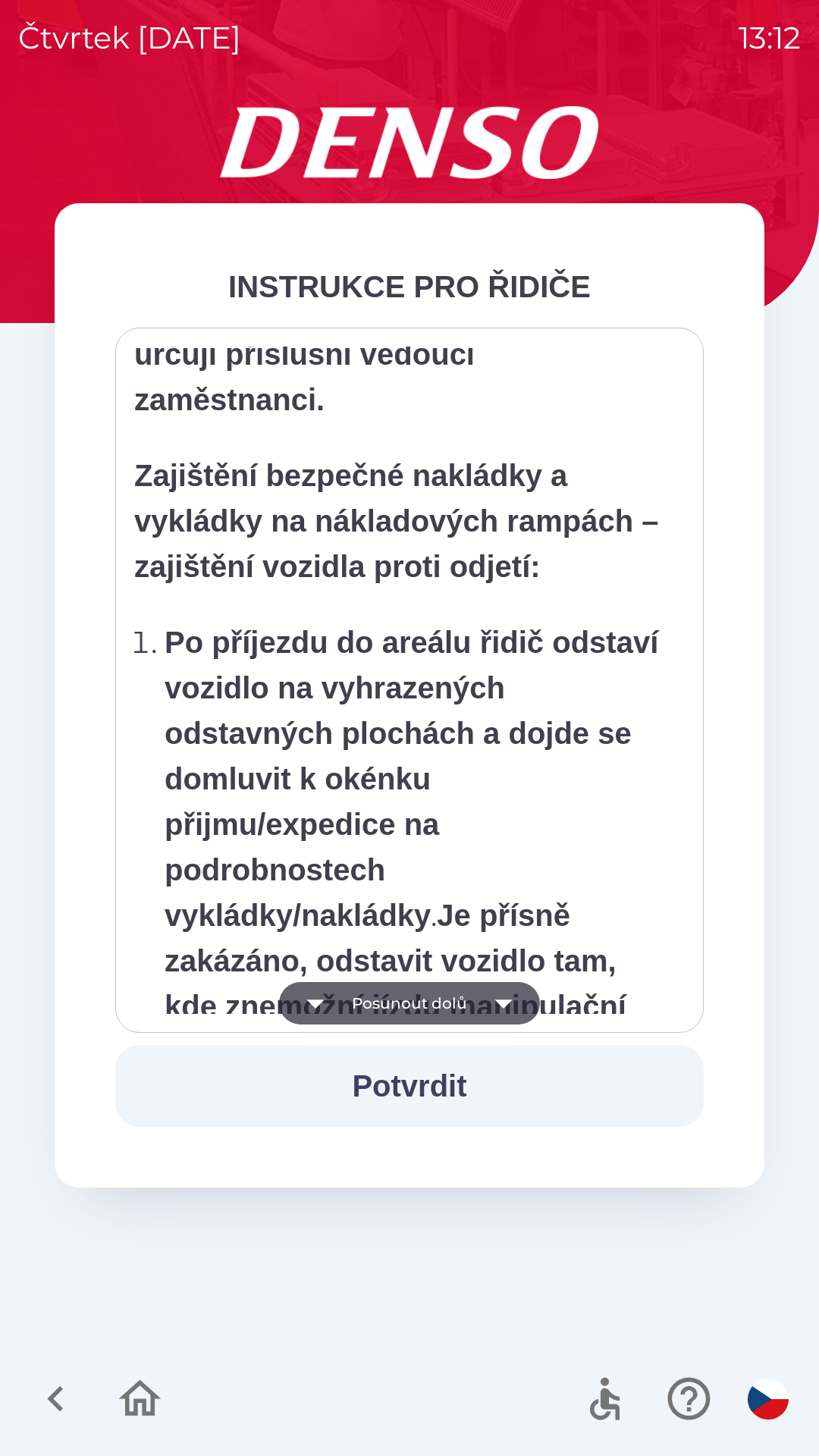
click at [480, 1008] on button "Posunout dolů" at bounding box center [409, 1002] width 261 height 42
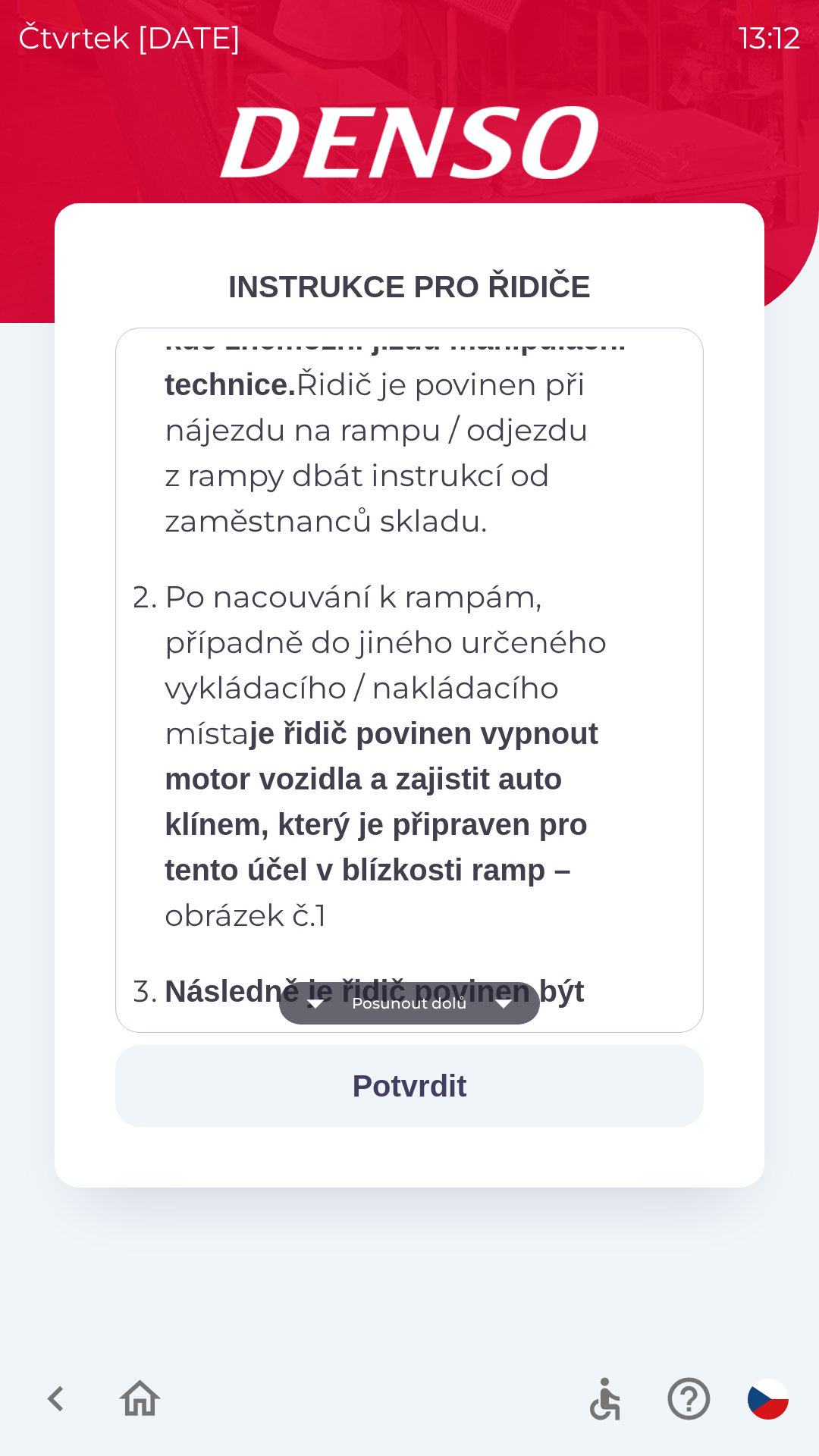
click at [493, 1001] on icon "button" at bounding box center [503, 1002] width 42 height 42
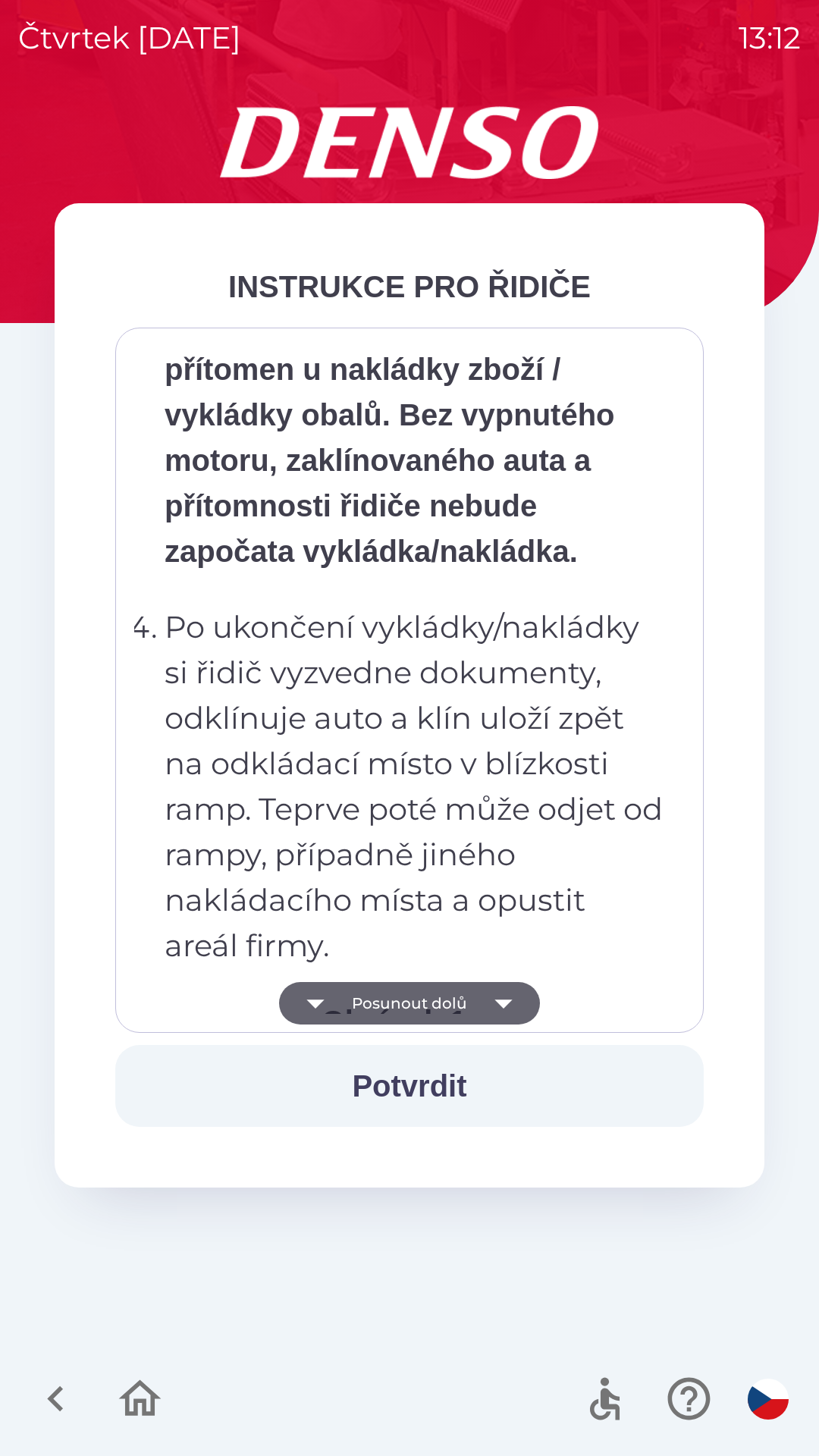
click at [501, 1005] on icon "button" at bounding box center [503, 1004] width 17 height 9
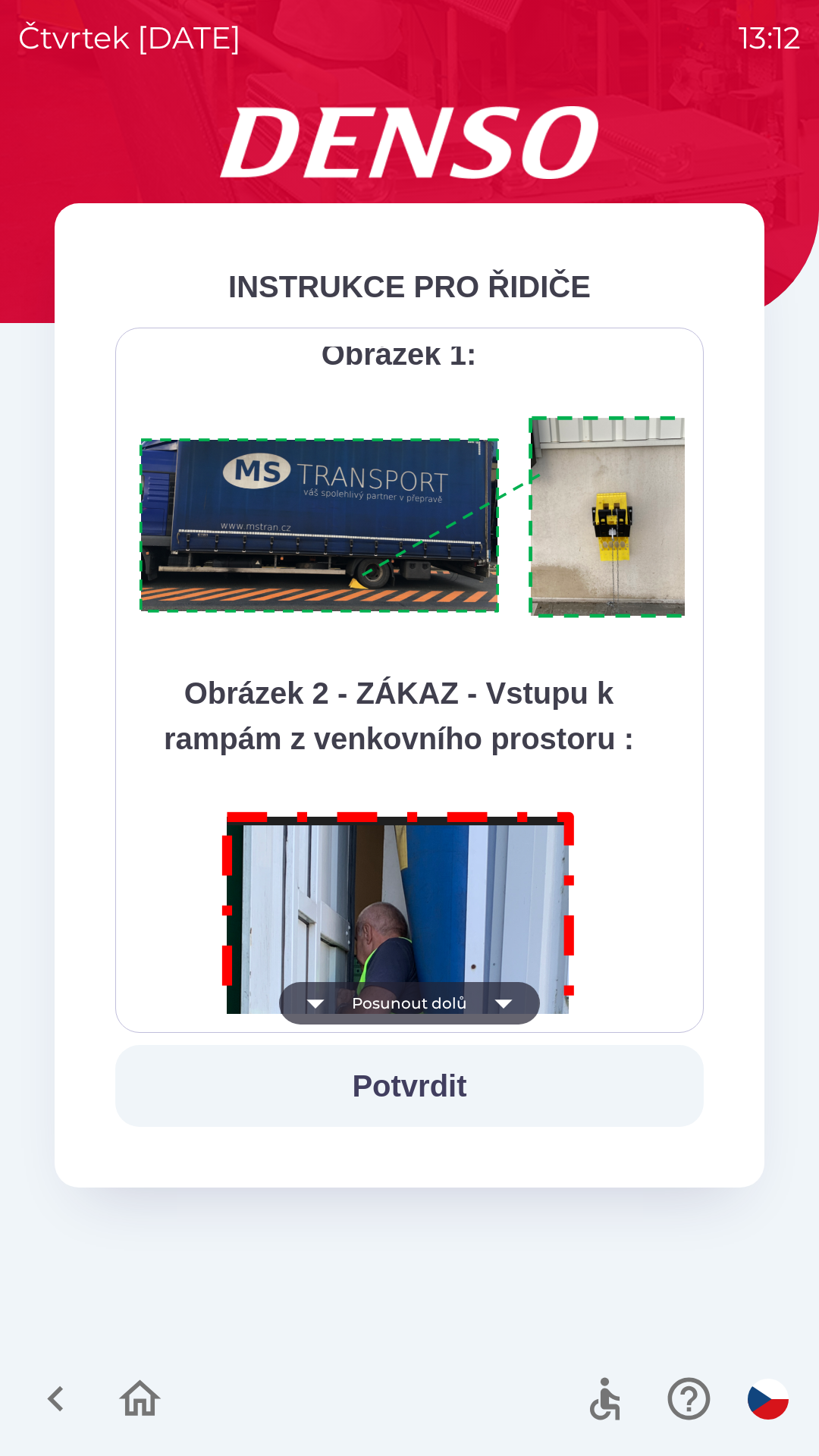
click at [507, 1012] on icon "button" at bounding box center [503, 1002] width 42 height 42
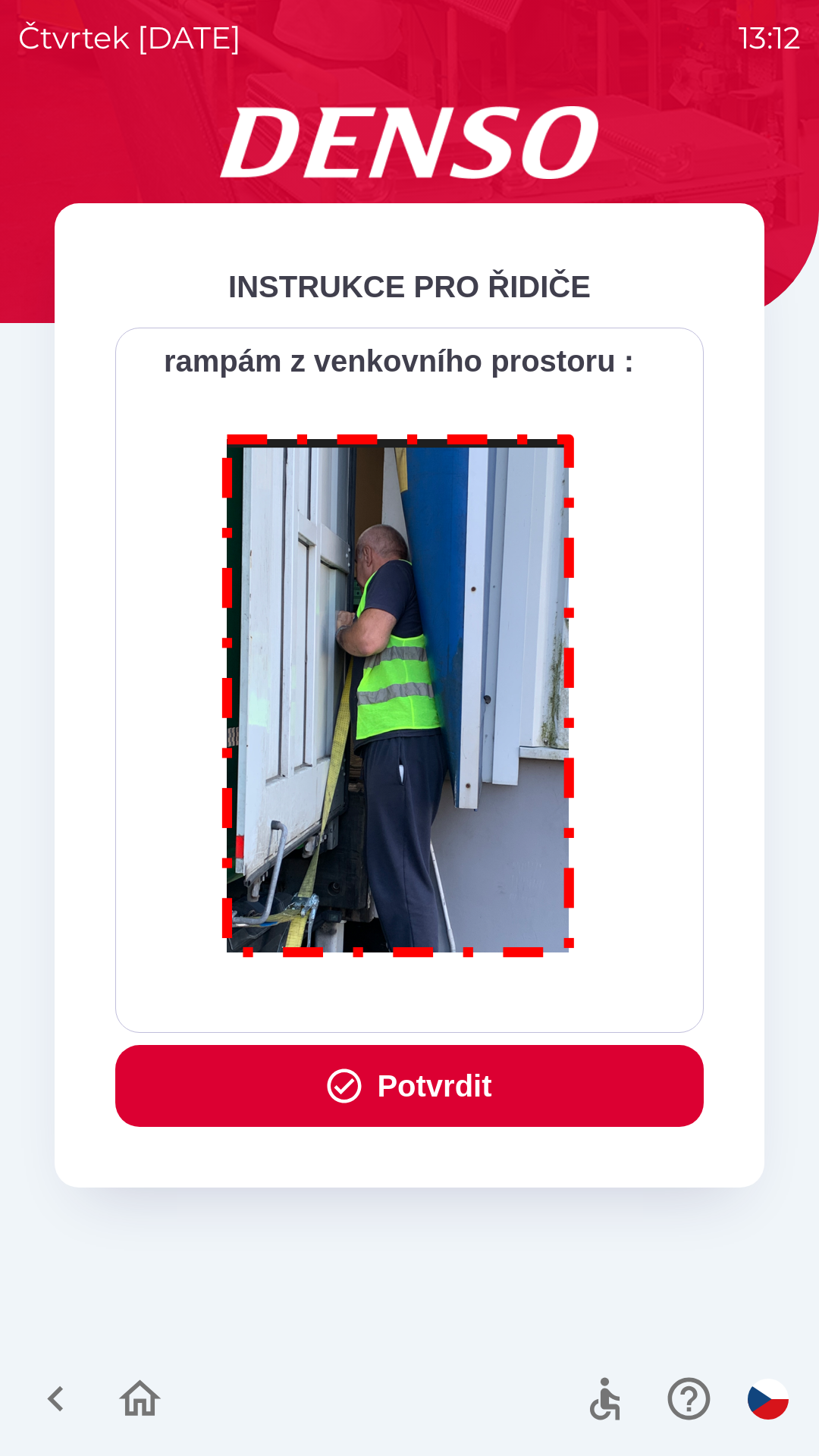
click at [510, 1011] on div "Všichni řidiči přijíždějící do skladu firmy DENSO CZECH s.r.o. jsou po průjezdu…" at bounding box center [410, 680] width 551 height 667
click at [513, 1007] on div "Všichni řidiči přijíždějící do skladu firmy DENSO CZECH s.r.o. jsou po průjezdu…" at bounding box center [410, 680] width 551 height 667
click at [484, 1086] on button "Potvrdit" at bounding box center [410, 1086] width 589 height 82
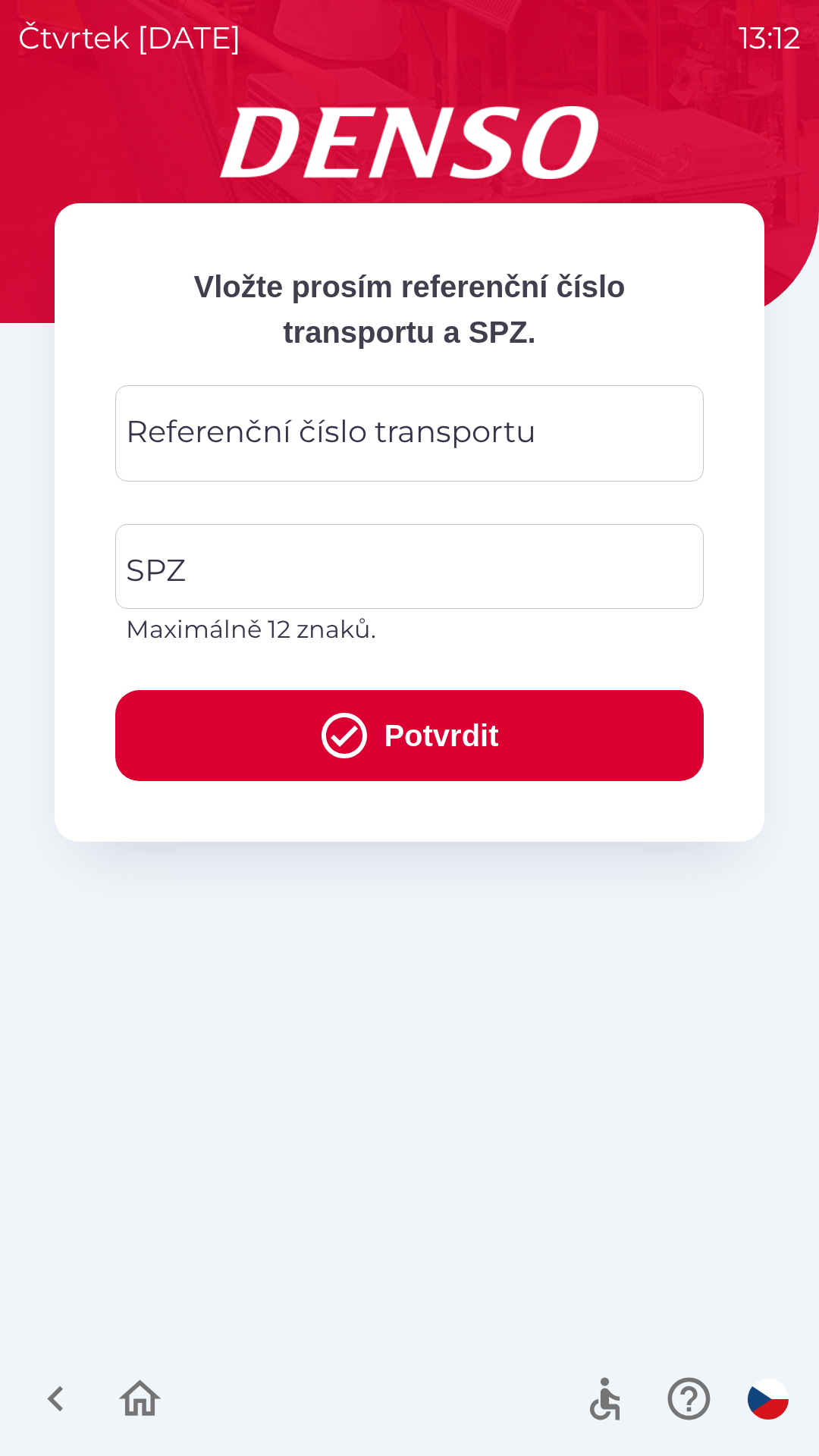
click at [321, 449] on div "Referenční číslo transportu Referenční číslo transportu" at bounding box center [410, 433] width 589 height 96
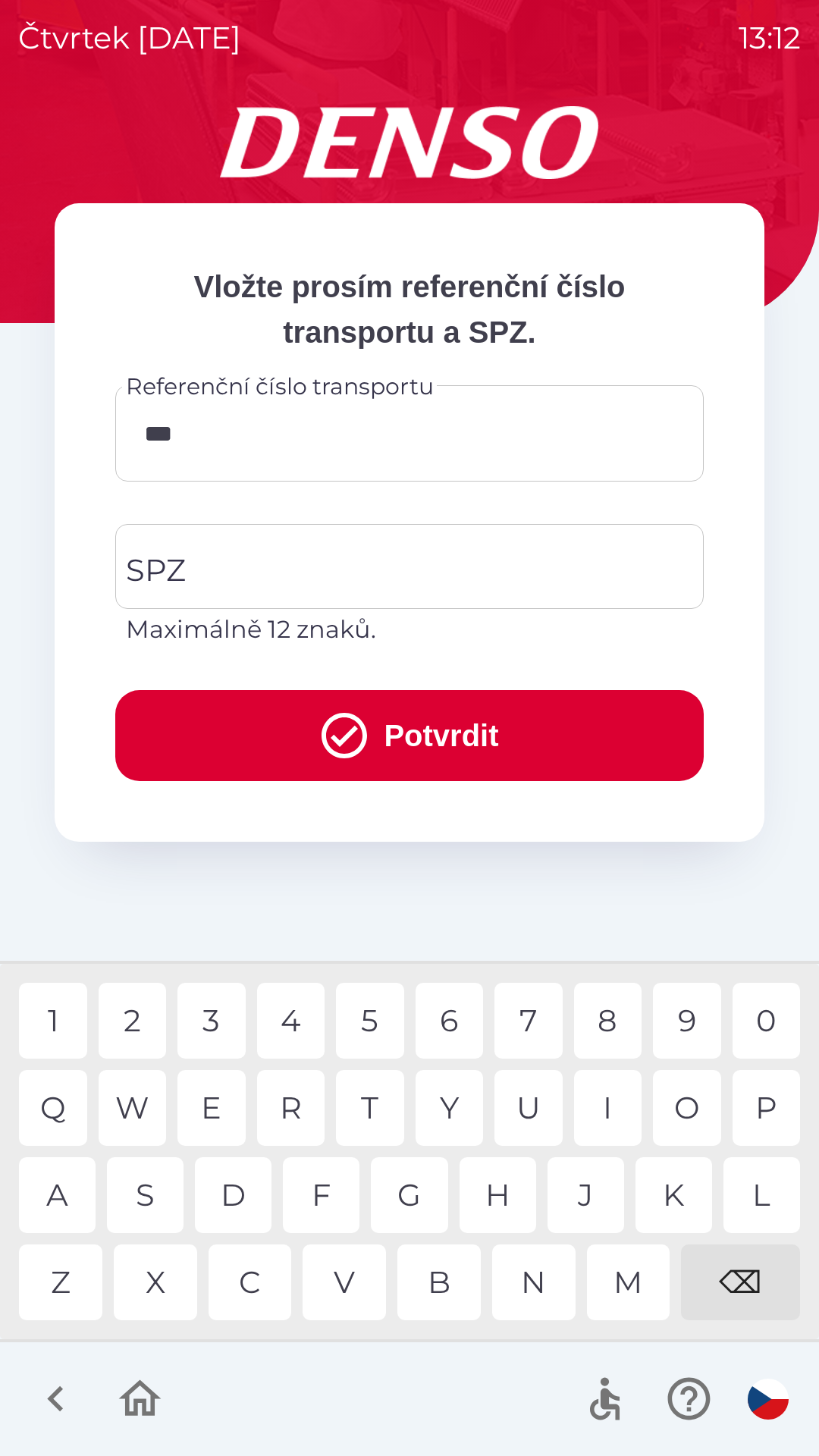
click at [445, 1029] on div "6" at bounding box center [449, 1020] width 69 height 76
click at [444, 1022] on div "6" at bounding box center [449, 1020] width 69 height 76
click at [756, 1020] on div "0" at bounding box center [767, 1020] width 69 height 76
type input "******"
click at [318, 575] on input "SPZ" at bounding box center [399, 566] width 553 height 71
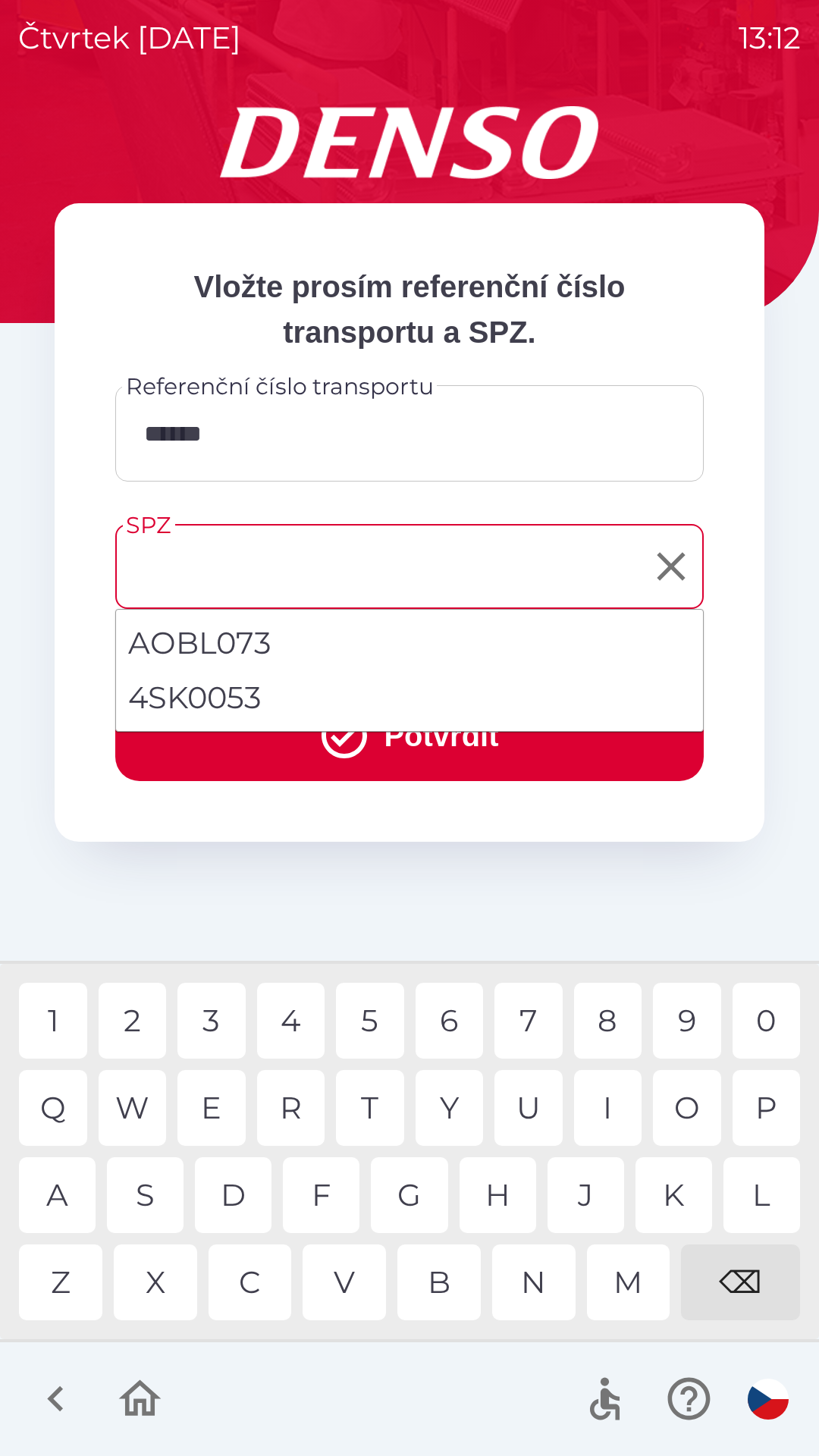
click at [250, 693] on li "4SK0053" at bounding box center [410, 698] width 587 height 55
type input "*******"
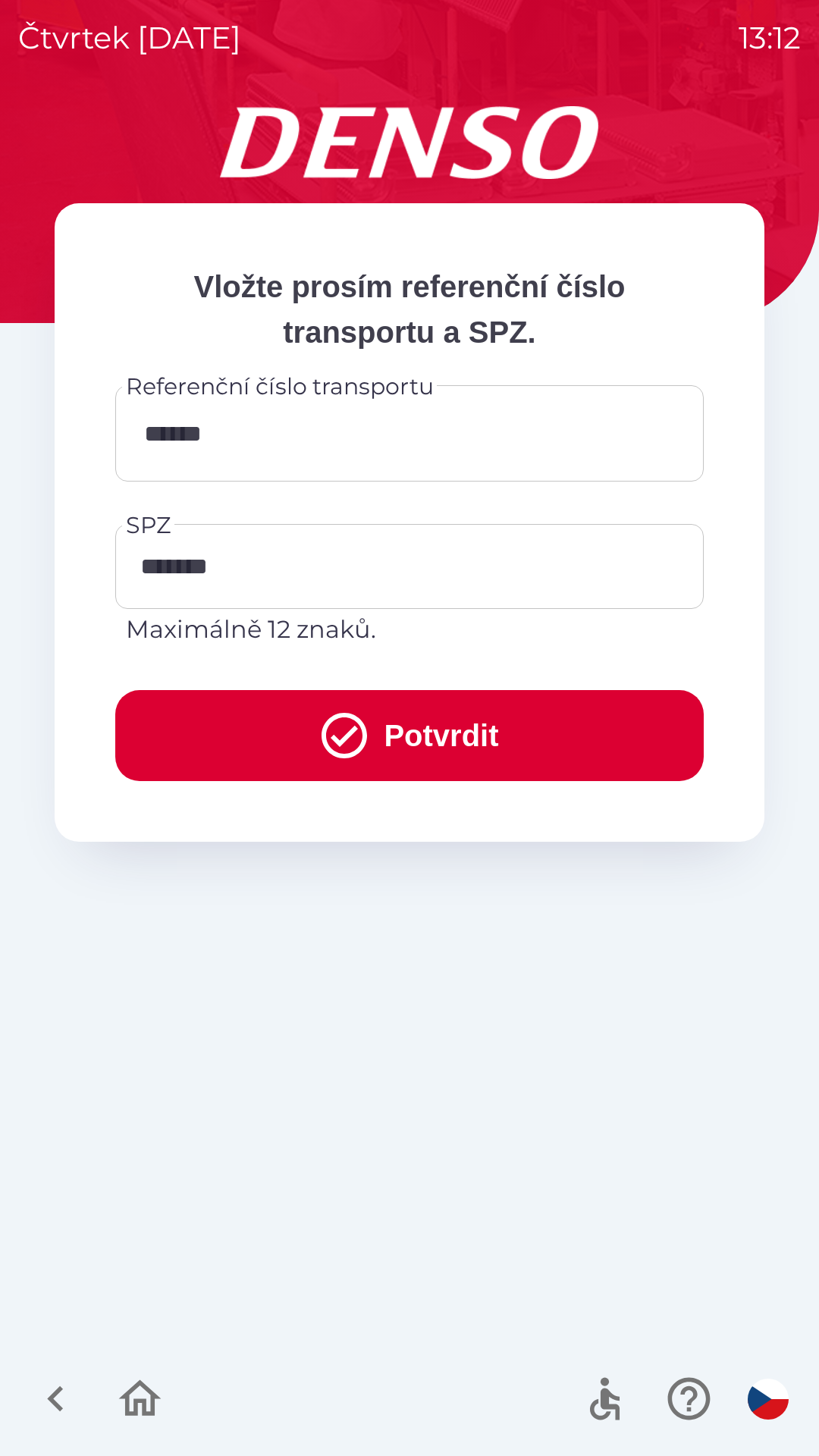
click at [419, 728] on button "Potvrdit" at bounding box center [410, 735] width 589 height 91
